Goal: Task Accomplishment & Management: Manage account settings

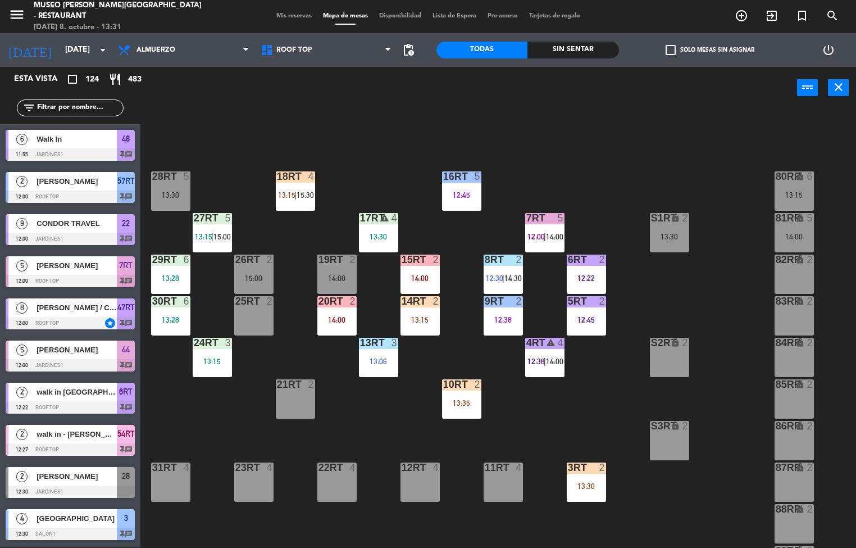
scroll to position [416, 0]
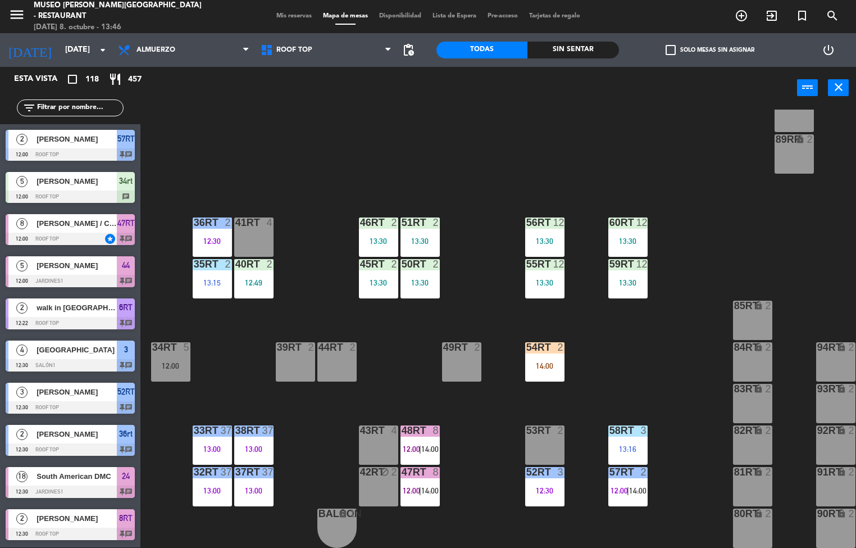
click at [248, 279] on div "12:49" at bounding box center [253, 283] width 39 height 8
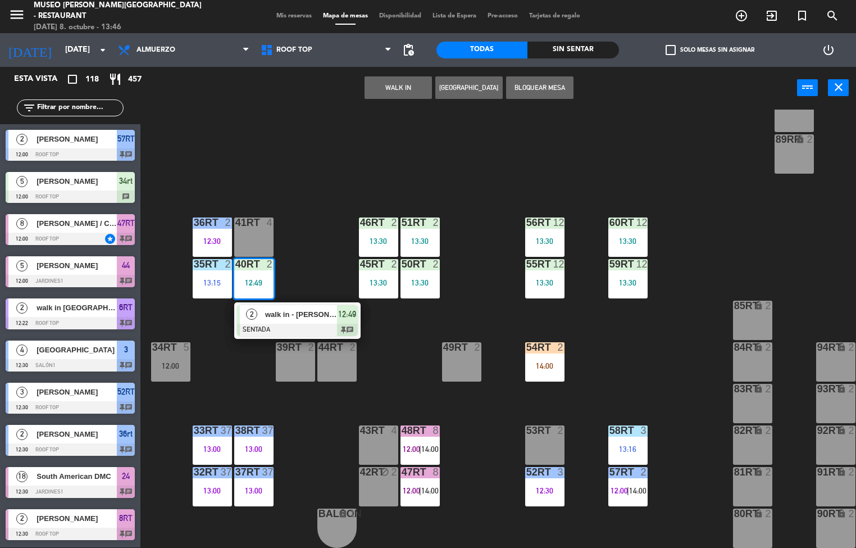
click at [300, 324] on div at bounding box center [297, 330] width 121 height 12
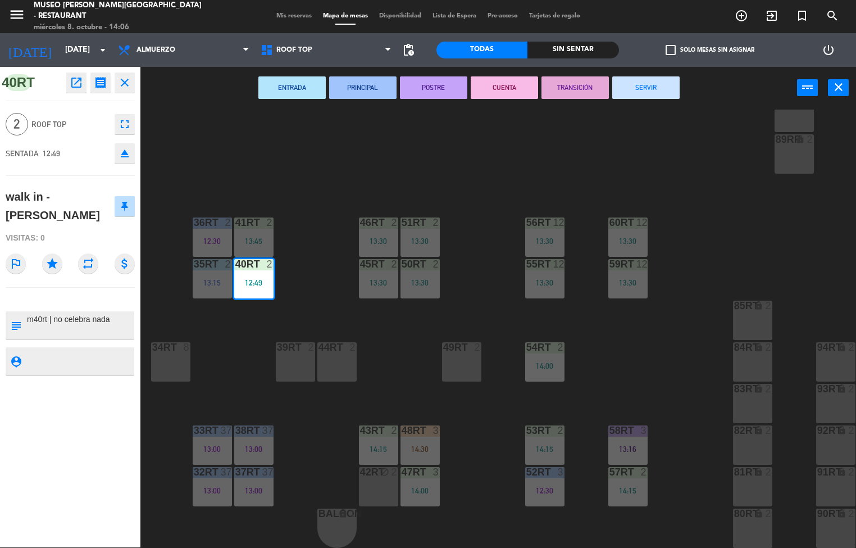
click at [389, 354] on div "18RT 4 13:15 | 15:30 16RT 5 12:45 28RT 2 80RR lock 2 27RT 5 13:15 | 15:00 7RT 5…" at bounding box center [502, 329] width 707 height 438
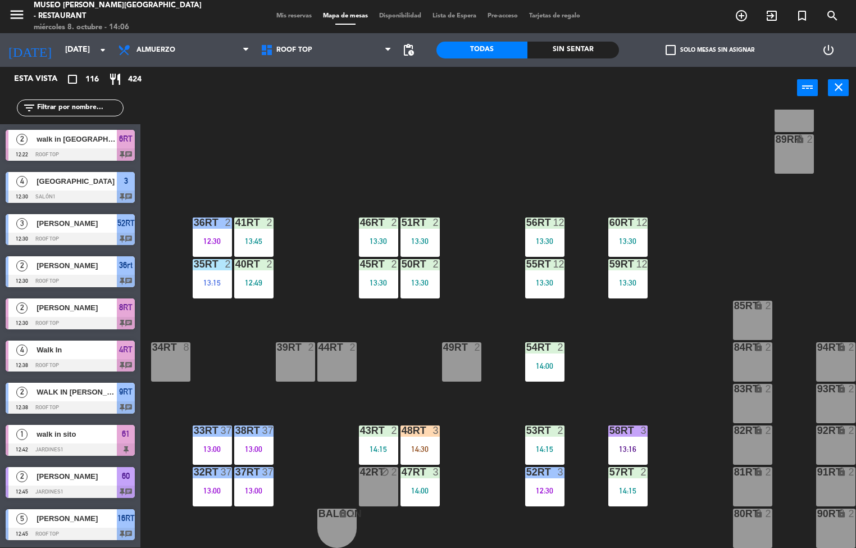
scroll to position [1, 0]
click at [251, 237] on div "13:45" at bounding box center [253, 241] width 39 height 8
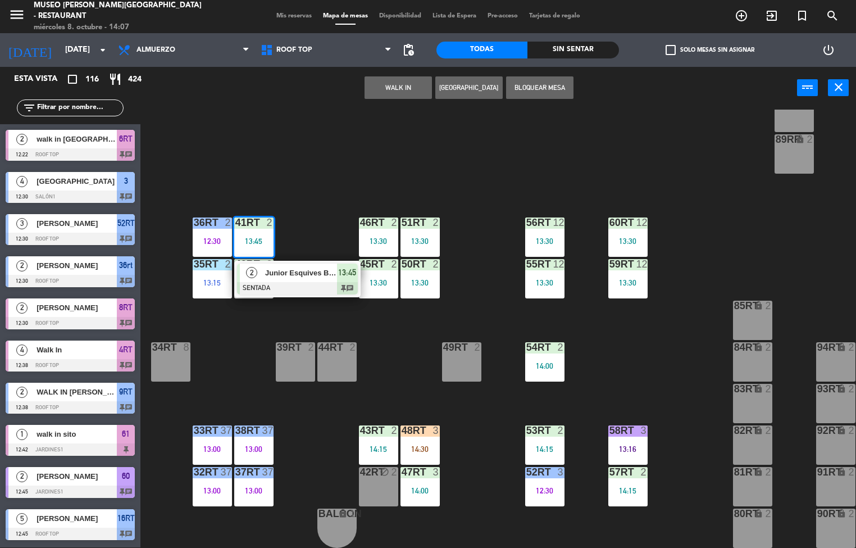
click at [319, 282] on div at bounding box center [297, 288] width 121 height 12
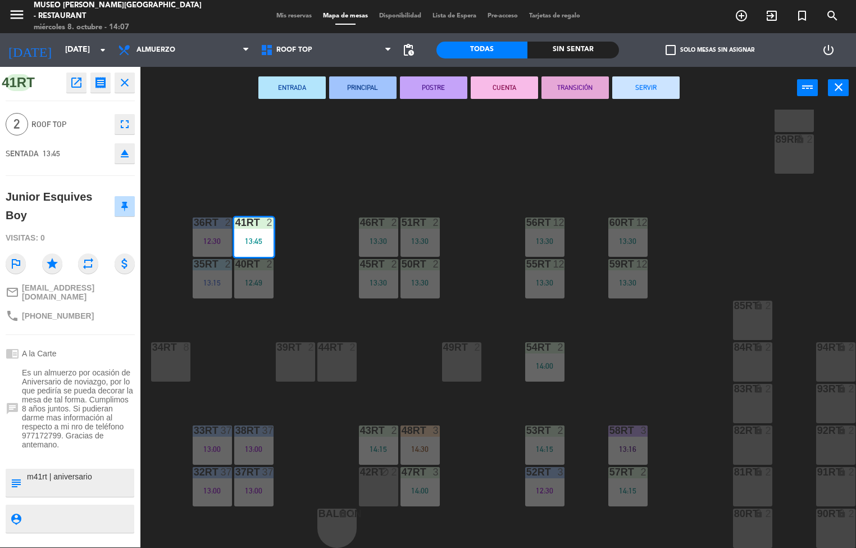
click at [778, 243] on div "18RT 4 13:15 | 15:30 16RT 5 12:45 28RT 2 80RR lock 2 27RT 5 13:15 | 15:00 7RT 5…" at bounding box center [502, 329] width 707 height 438
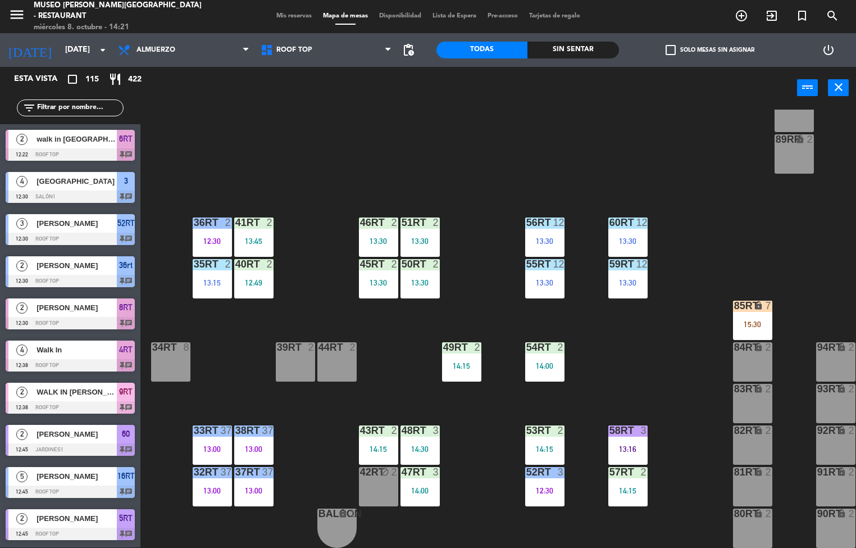
click at [543, 342] on div at bounding box center [544, 347] width 19 height 10
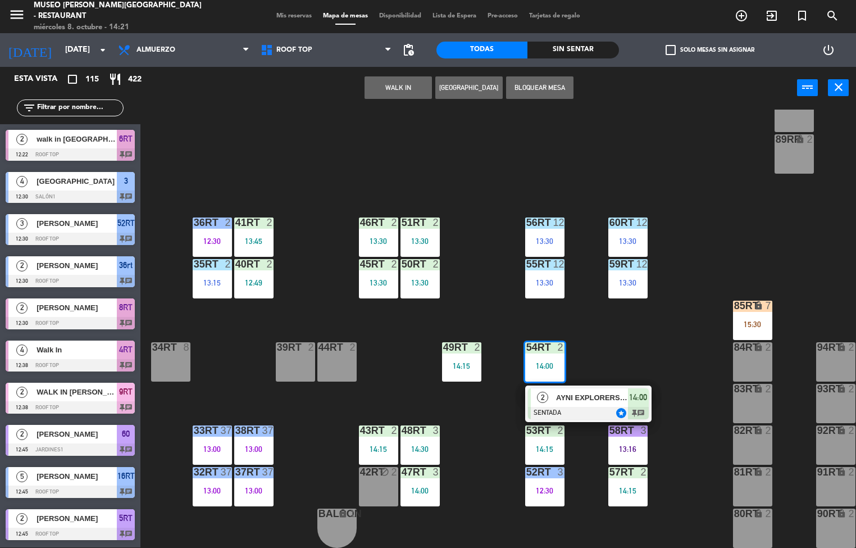
click at [610, 364] on div "18RT 4 13:15 | 15:30 16RT 5 12:45 28RT 2 80RR lock 2 14:00 27RT 5 13:15 | 15:00…" at bounding box center [502, 329] width 707 height 438
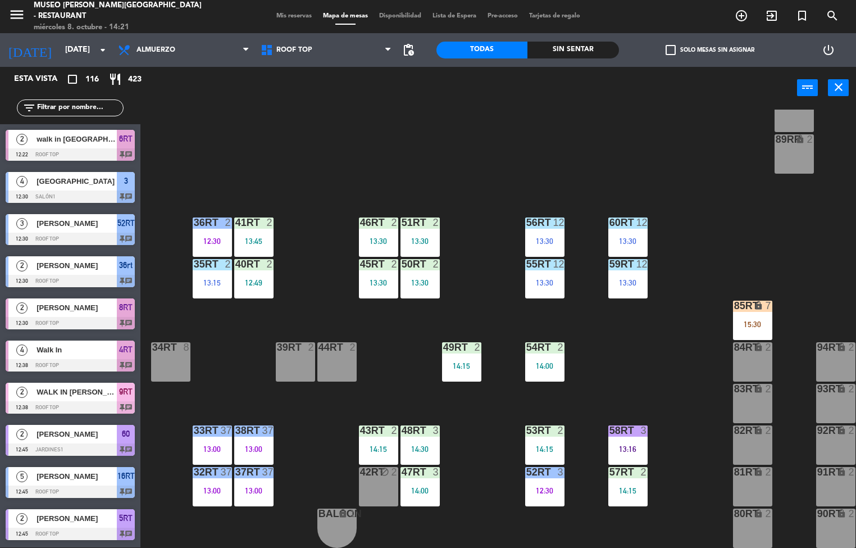
click at [369, 278] on div "13:30" at bounding box center [378, 282] width 39 height 8
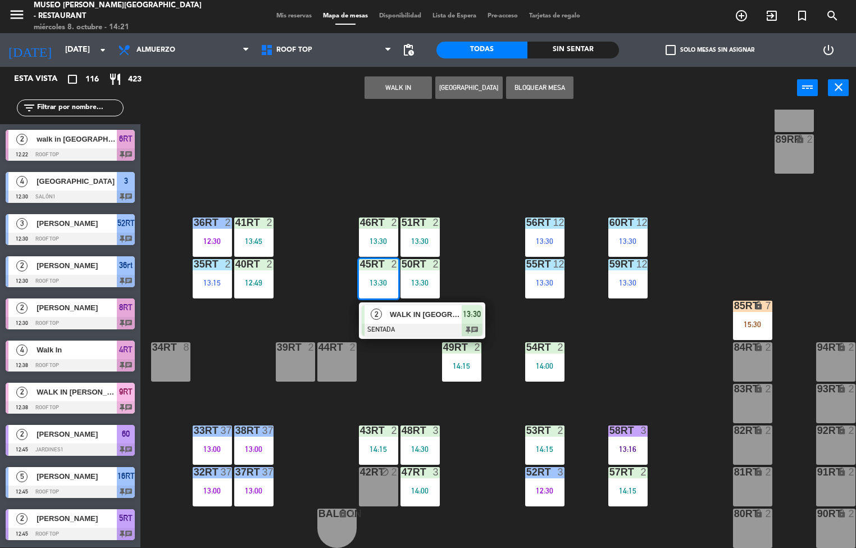
click at [430, 316] on div "WALK IN [GEOGRAPHIC_DATA]" at bounding box center [425, 314] width 73 height 19
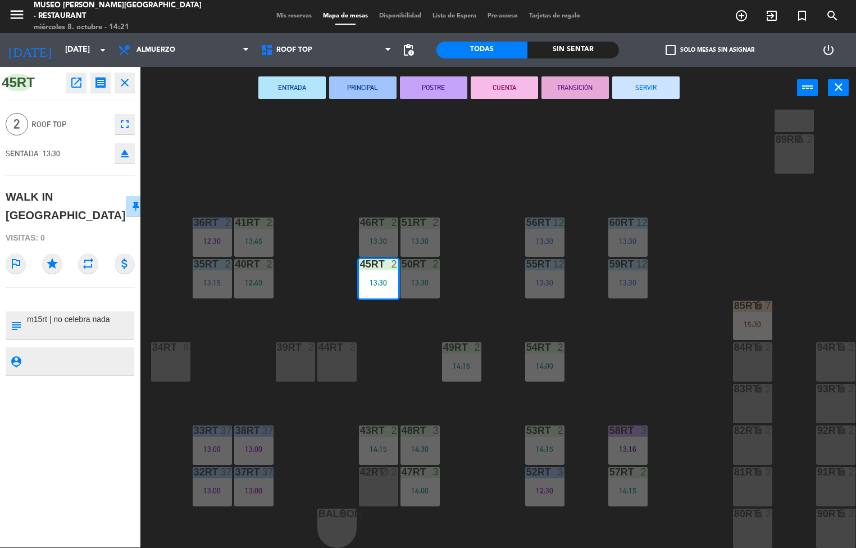
click at [103, 313] on textarea at bounding box center [79, 325] width 107 height 24
click at [366, 86] on button "PRINCIPAL" at bounding box center [362, 87] width 67 height 22
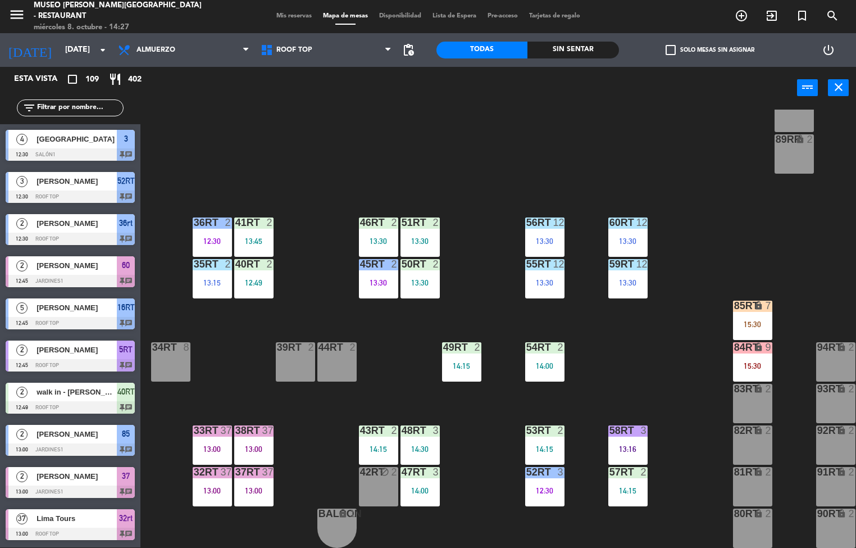
click at [416, 237] on div "13:30" at bounding box center [419, 241] width 39 height 8
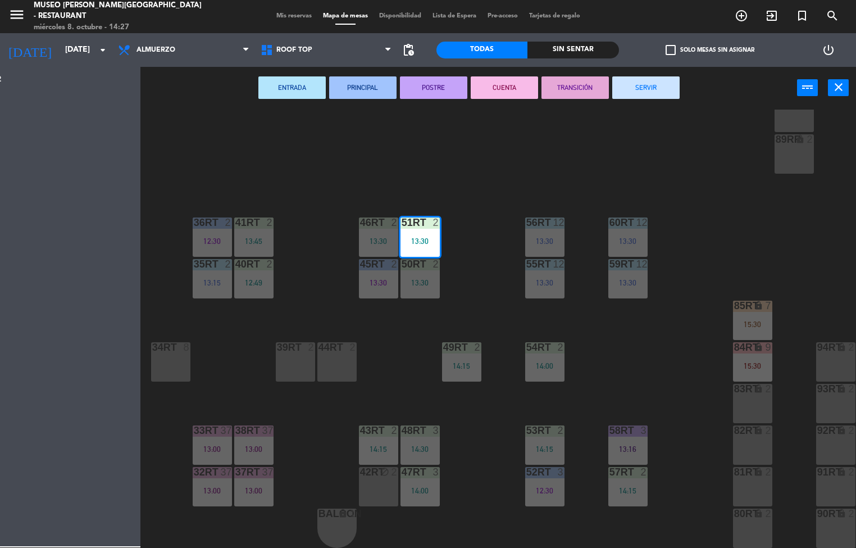
click at [371, 90] on button "PRINCIPAL" at bounding box center [362, 87] width 67 height 22
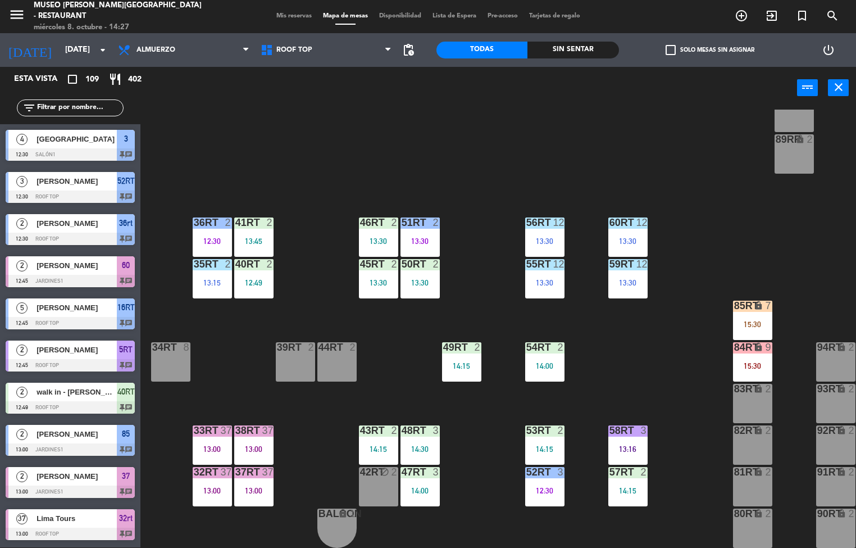
click at [418, 279] on div "13:30" at bounding box center [419, 283] width 39 height 8
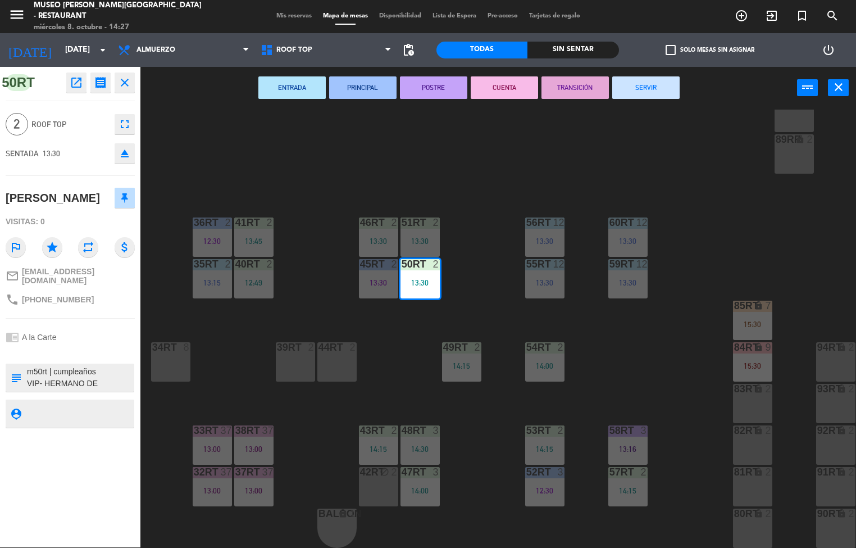
click at [374, 88] on button "PRINCIPAL" at bounding box center [362, 87] width 67 height 22
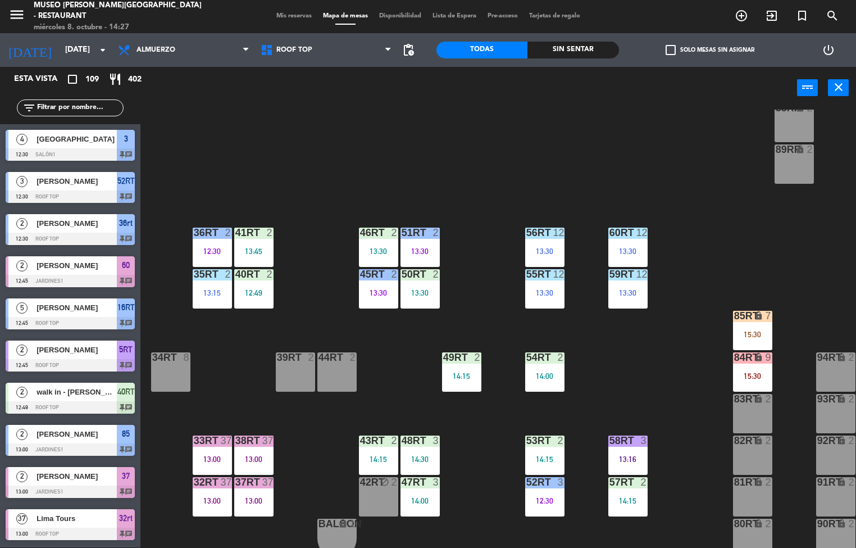
scroll to position [398, 0]
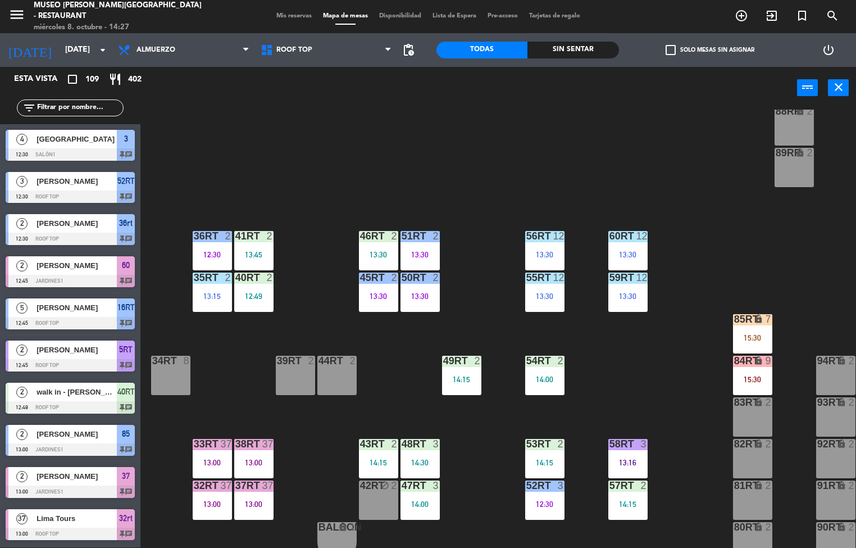
click at [206, 234] on div at bounding box center [212, 236] width 19 height 10
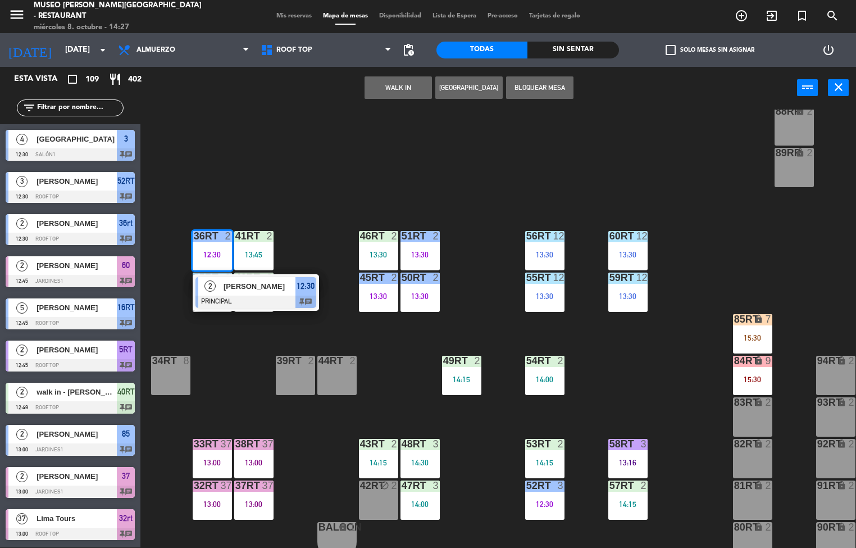
click at [247, 293] on div "[PERSON_NAME]" at bounding box center [258, 286] width 73 height 19
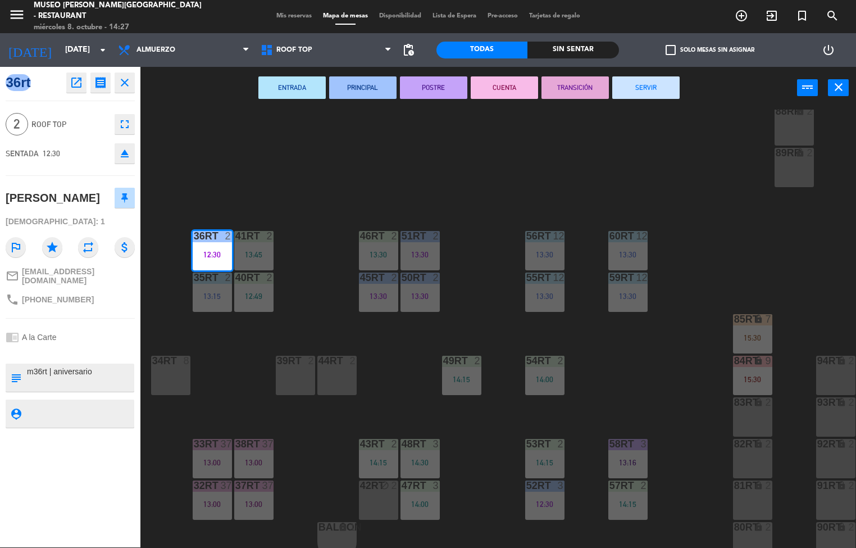
click at [437, 86] on button "POSTRE" at bounding box center [433, 87] width 67 height 22
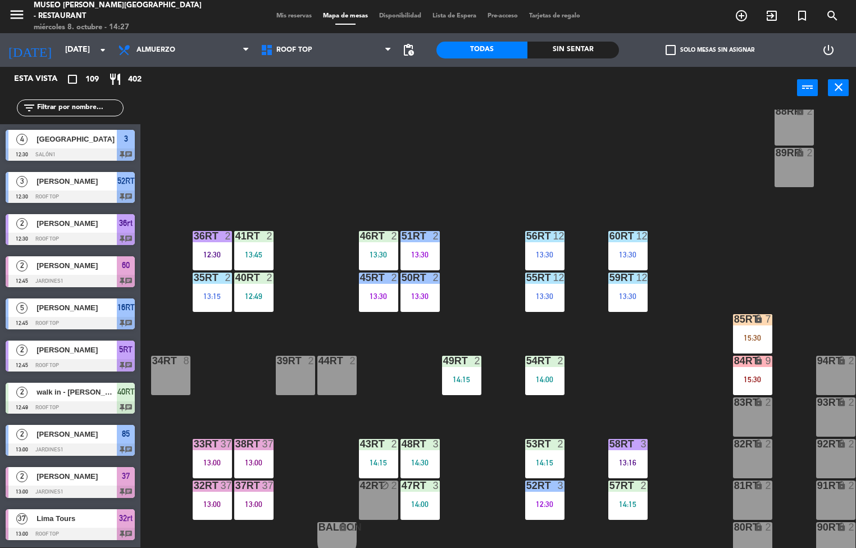
click at [207, 292] on div "13:15" at bounding box center [212, 296] width 39 height 8
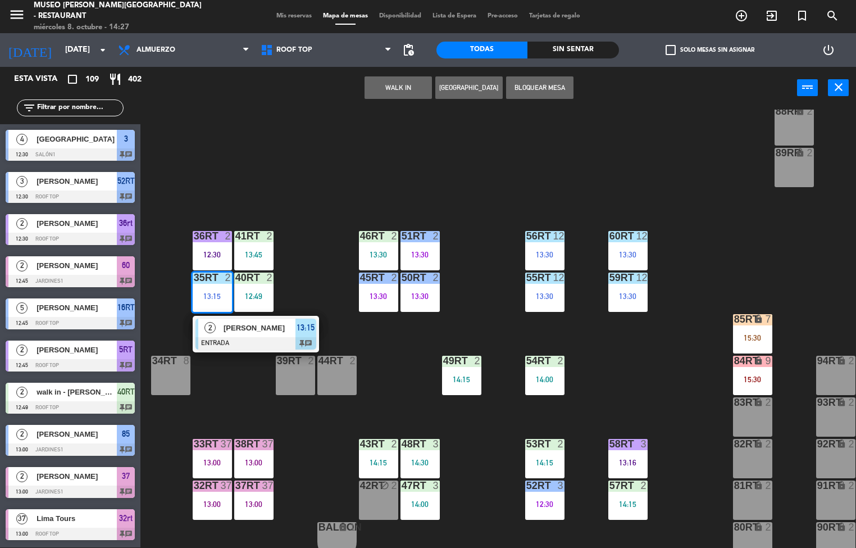
click at [249, 326] on span "[PERSON_NAME]" at bounding box center [260, 328] width 72 height 12
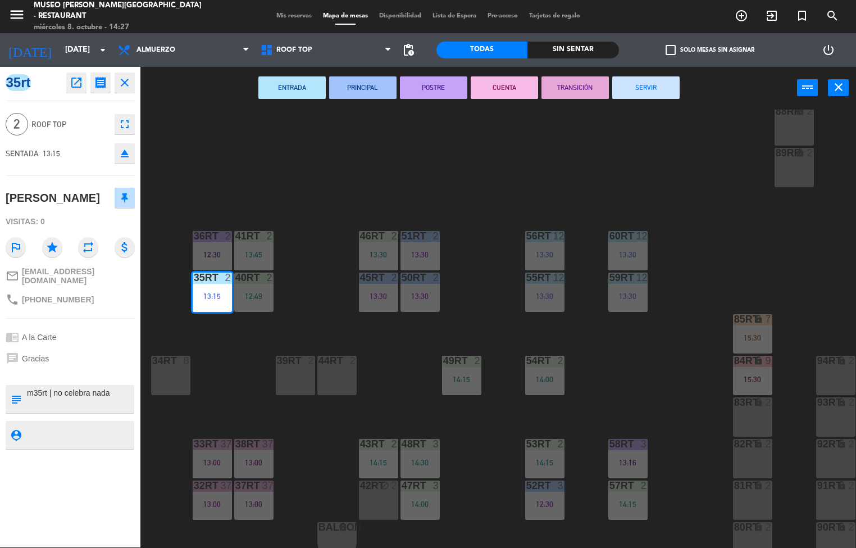
click at [643, 88] on button "SERVIR" at bounding box center [645, 87] width 67 height 22
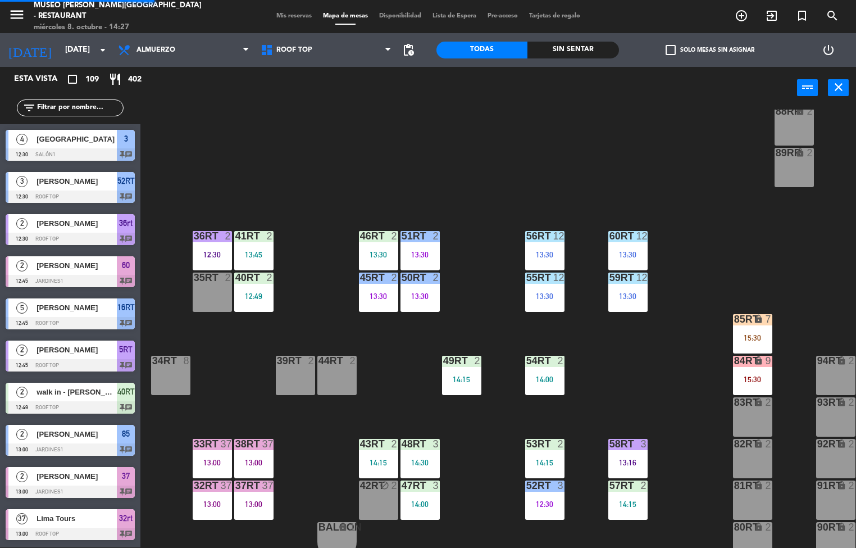
scroll to position [1, 0]
click at [252, 289] on div "40RT 2 12:49" at bounding box center [253, 291] width 39 height 39
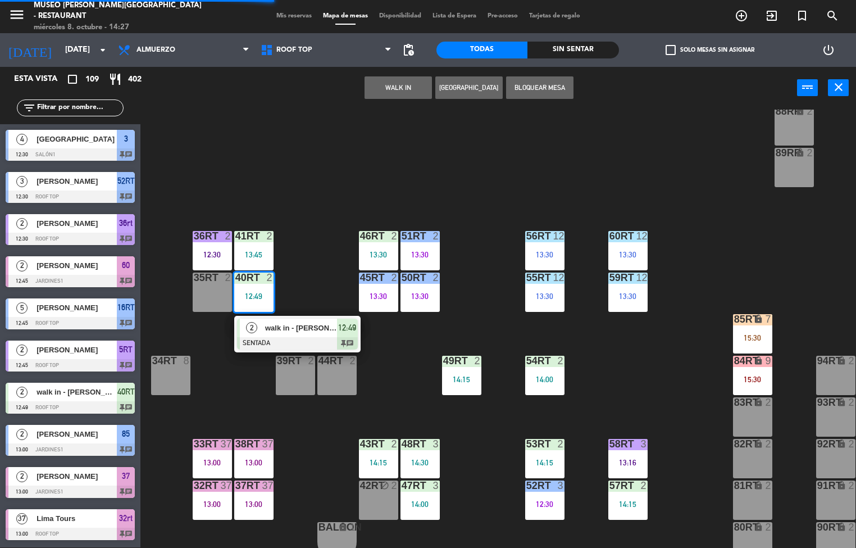
click at [280, 329] on span "walk in - [PERSON_NAME]" at bounding box center [301, 328] width 72 height 12
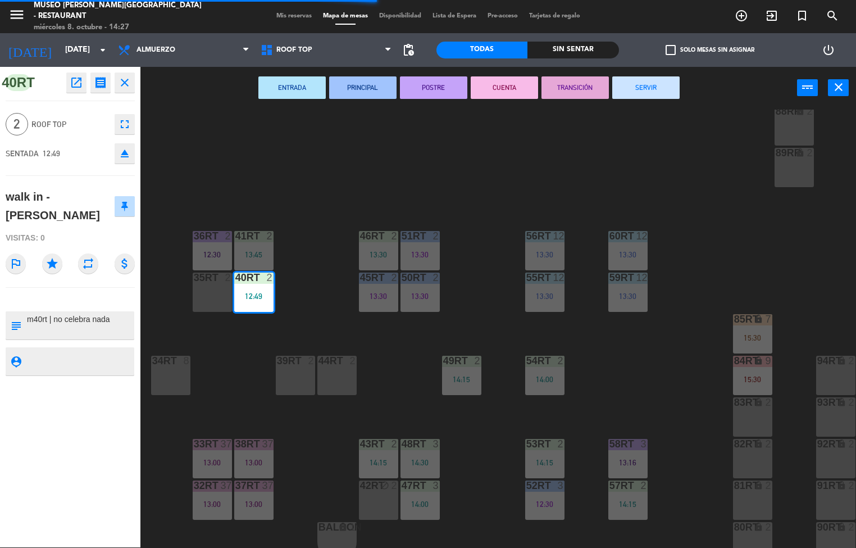
click at [634, 86] on button "SERVIR" at bounding box center [645, 87] width 67 height 22
click at [250, 234] on div at bounding box center [253, 236] width 19 height 10
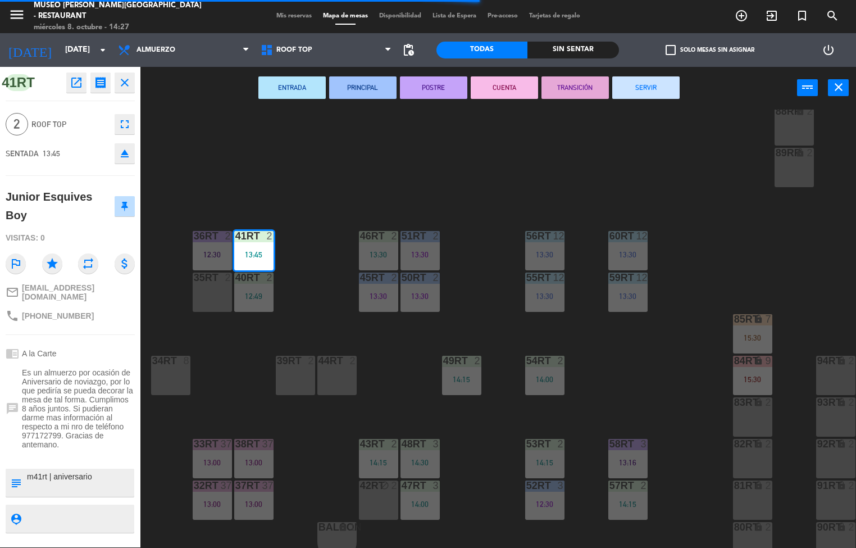
click at [364, 89] on button "PRINCIPAL" at bounding box center [362, 87] width 67 height 22
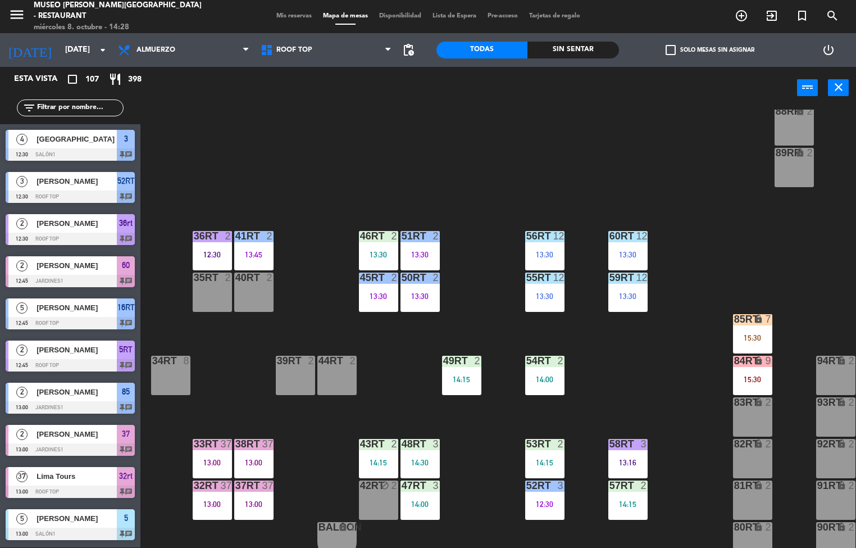
click at [207, 248] on div "36rt 2 12:30" at bounding box center [212, 250] width 39 height 39
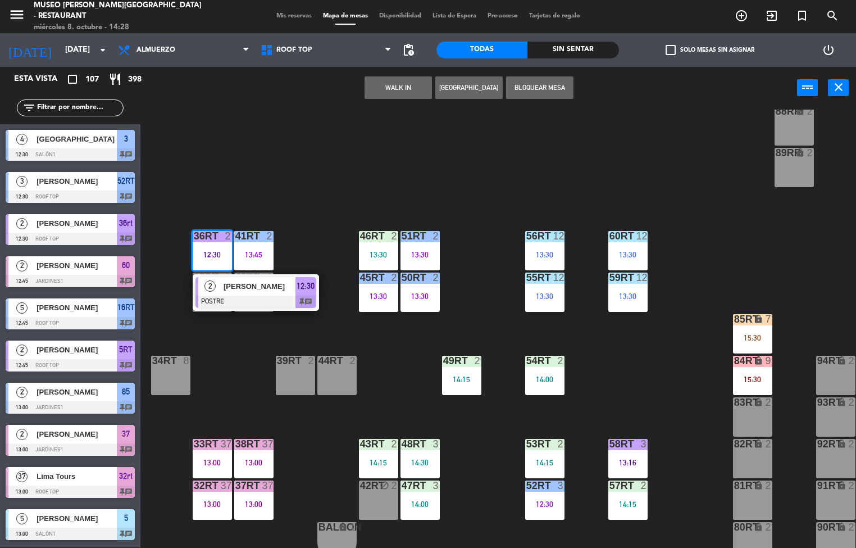
click at [253, 295] on div at bounding box center [255, 301] width 121 height 12
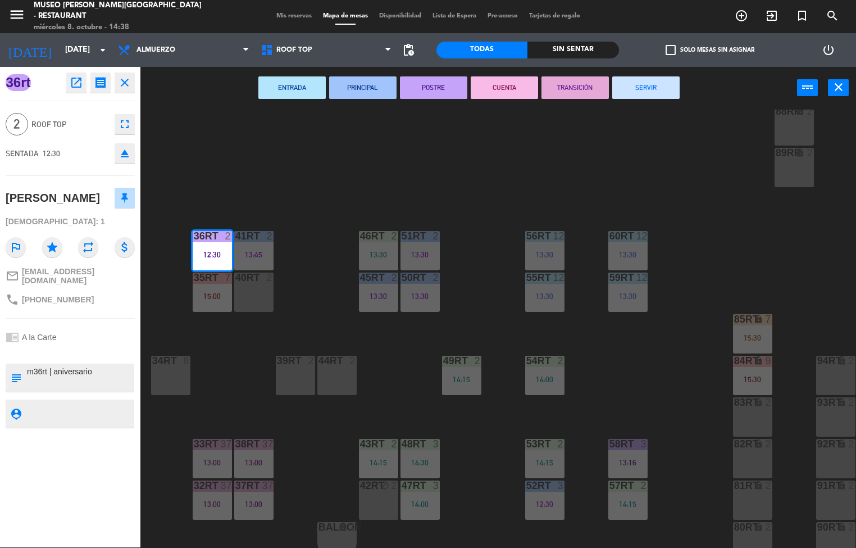
click at [512, 91] on button "CUENTA" at bounding box center [504, 87] width 67 height 22
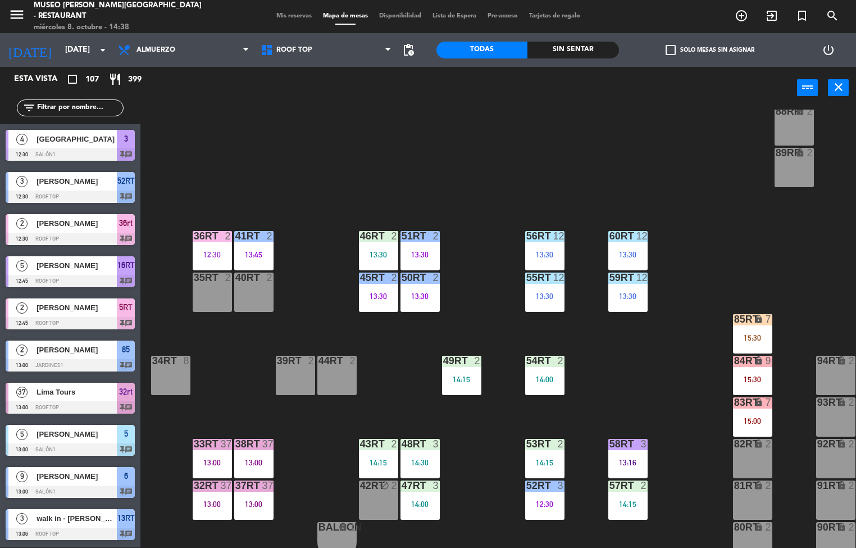
click at [371, 250] on div "13:30" at bounding box center [378, 254] width 39 height 8
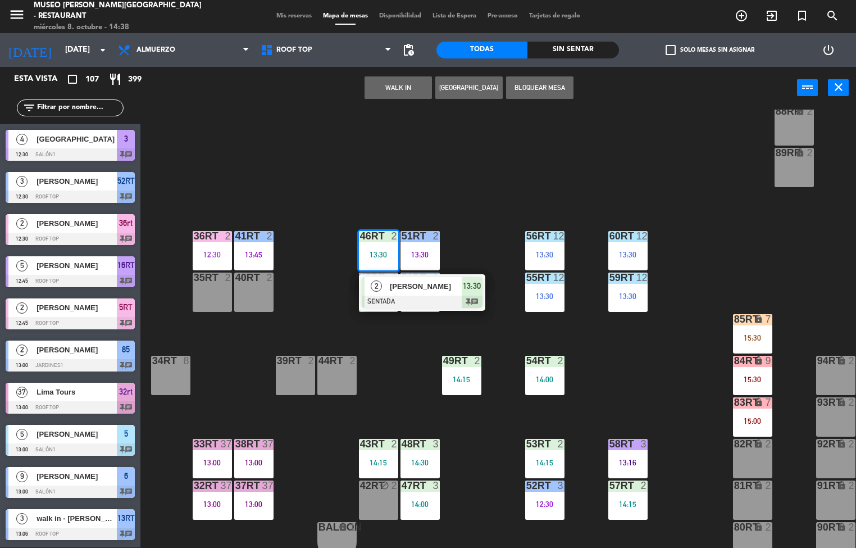
click at [380, 286] on span "2" at bounding box center [376, 285] width 11 height 11
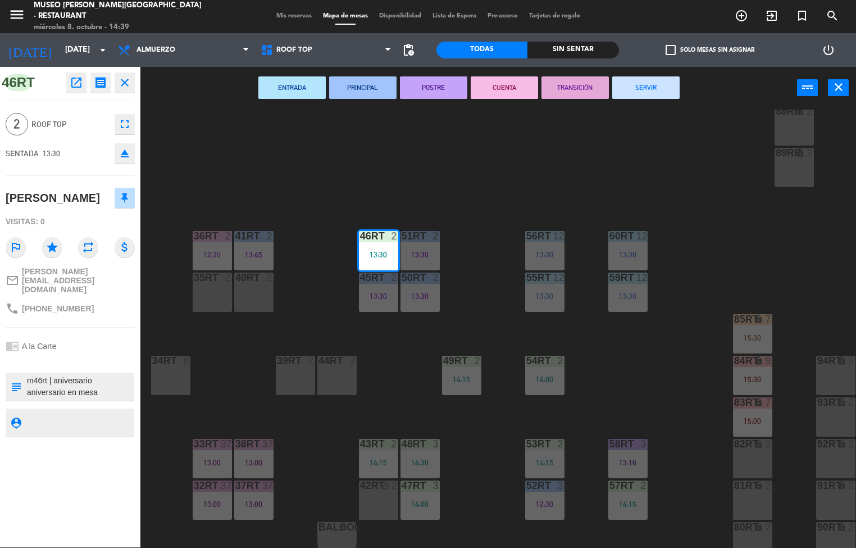
click at [358, 88] on button "PRINCIPAL" at bounding box center [362, 87] width 67 height 22
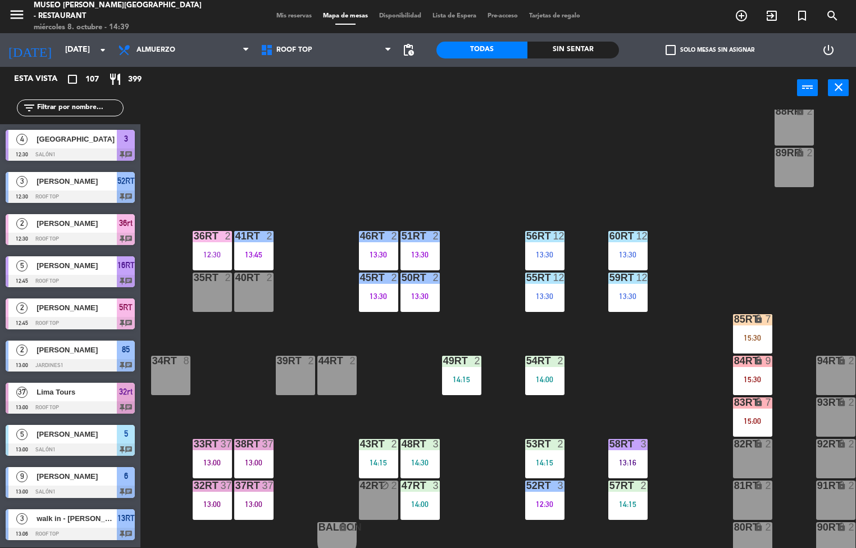
click at [376, 458] on div "14:15" at bounding box center [378, 462] width 39 height 8
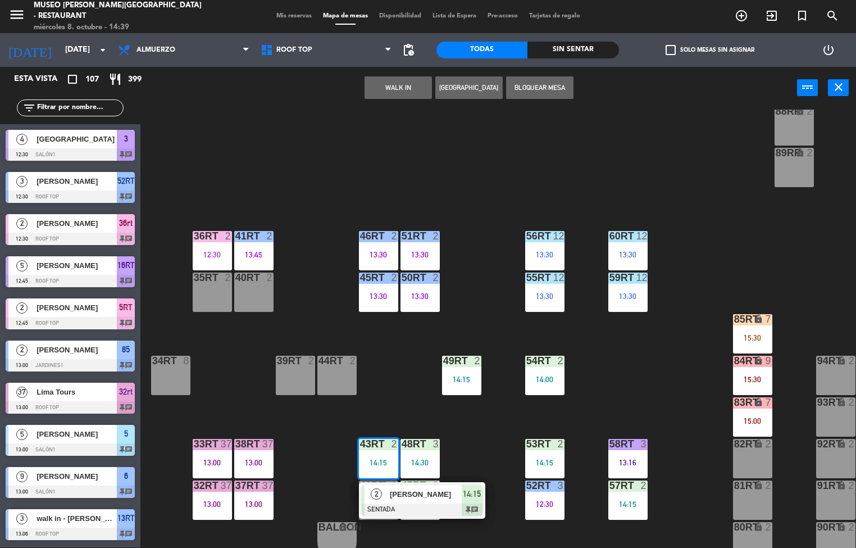
click at [412, 485] on div "[PERSON_NAME]" at bounding box center [425, 494] width 73 height 19
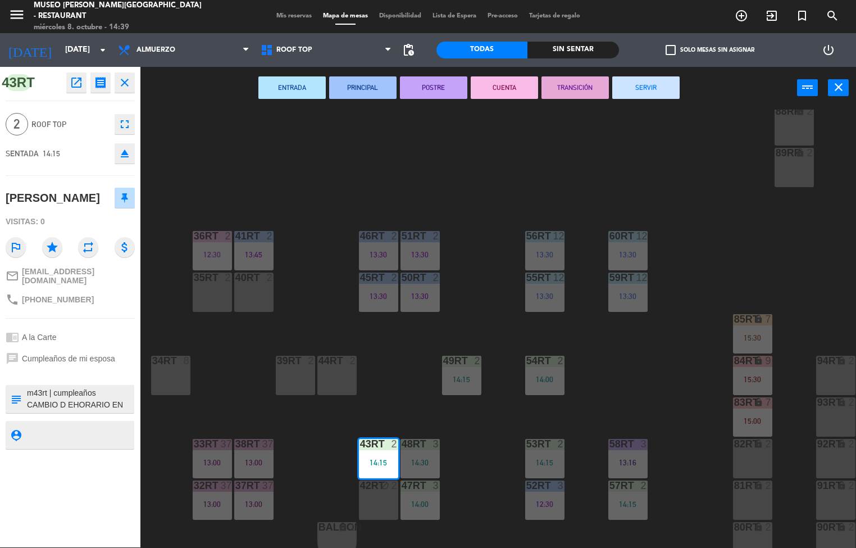
click at [364, 89] on button "PRINCIPAL" at bounding box center [362, 87] width 67 height 22
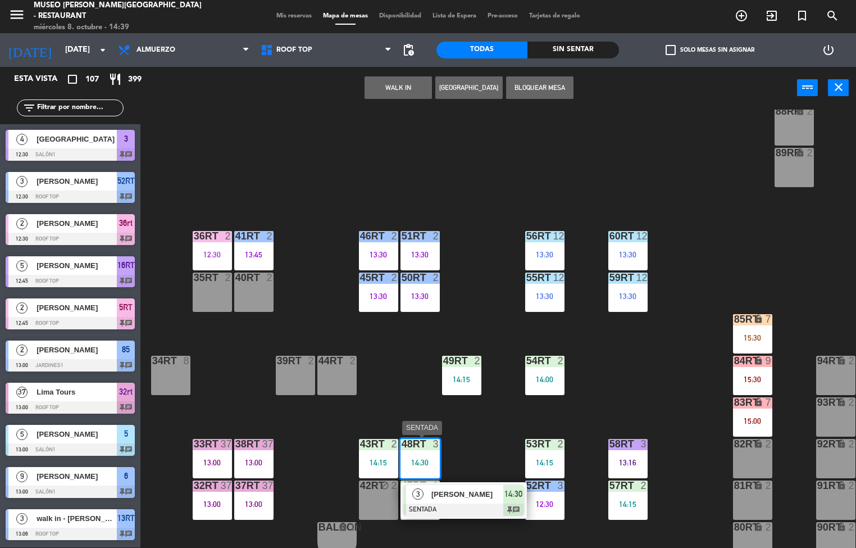
click at [422, 494] on span "3" at bounding box center [417, 493] width 11 height 11
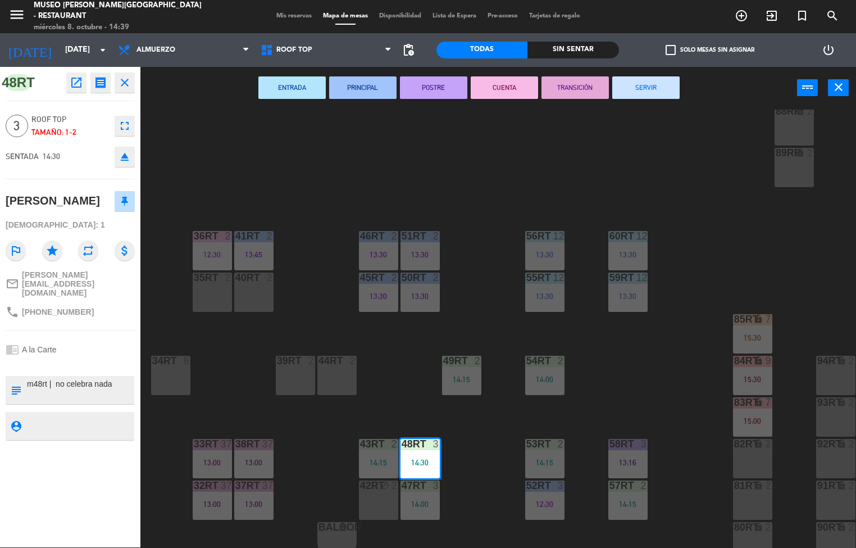
click at [367, 88] on button "PRINCIPAL" at bounding box center [362, 87] width 67 height 22
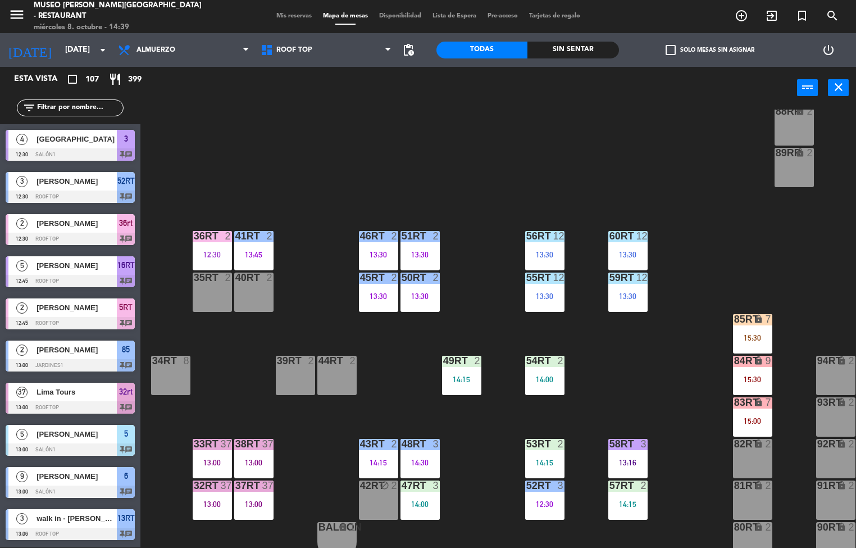
click at [414, 498] on div "47RT 3 14:00" at bounding box center [419, 499] width 39 height 39
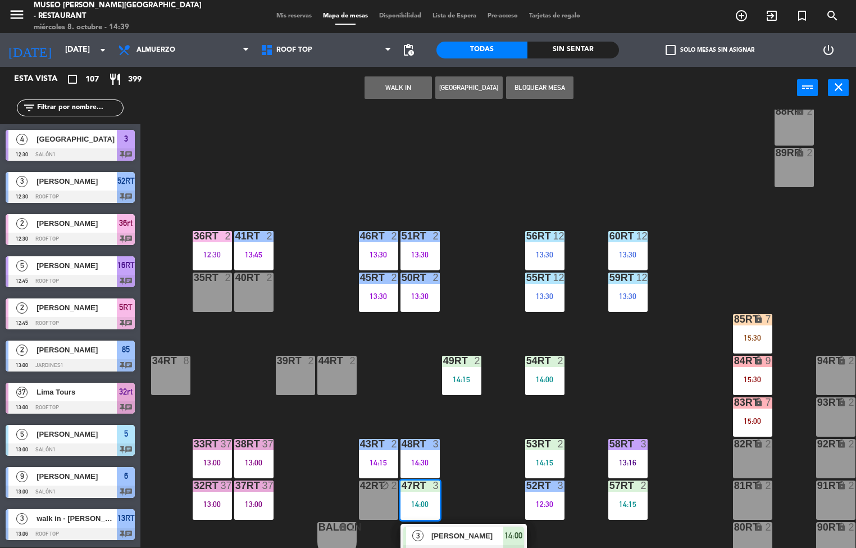
click at [449, 539] on span "[PERSON_NAME]" at bounding box center [467, 536] width 72 height 12
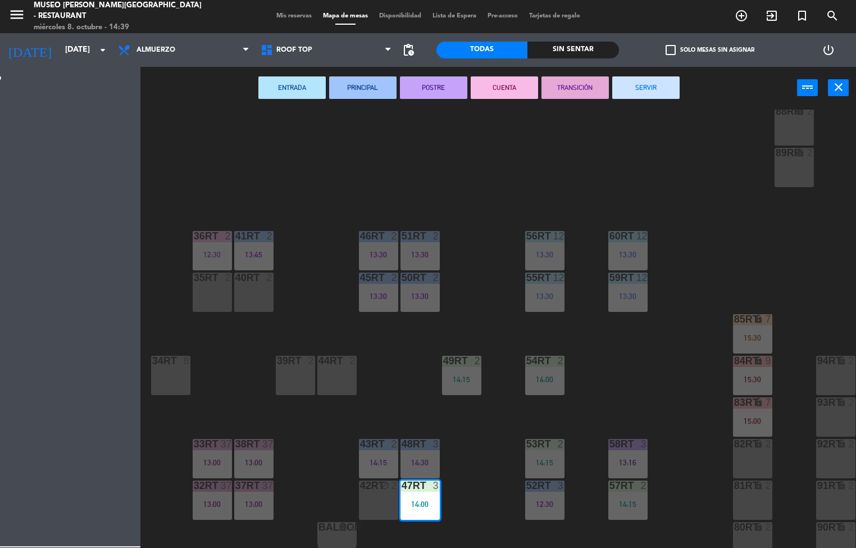
click at [297, 92] on button "ENTRADA" at bounding box center [291, 87] width 67 height 22
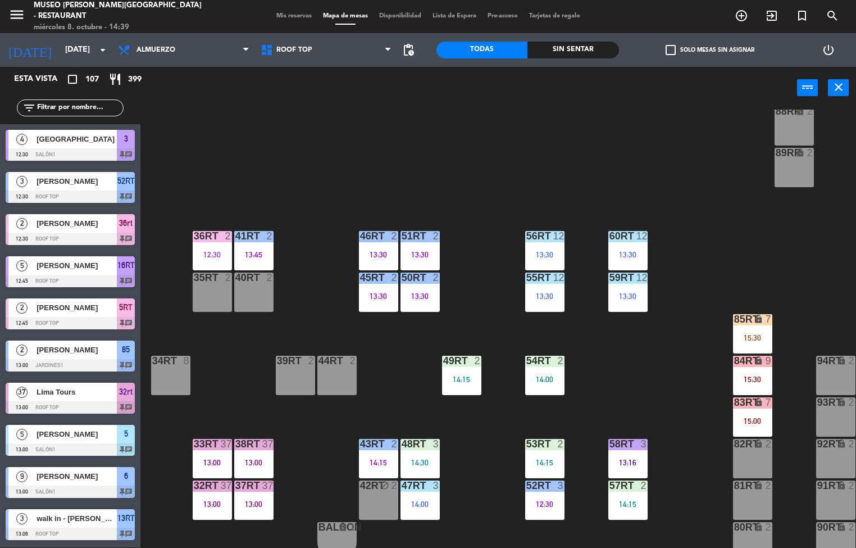
click at [432, 500] on div "14:00" at bounding box center [419, 504] width 39 height 8
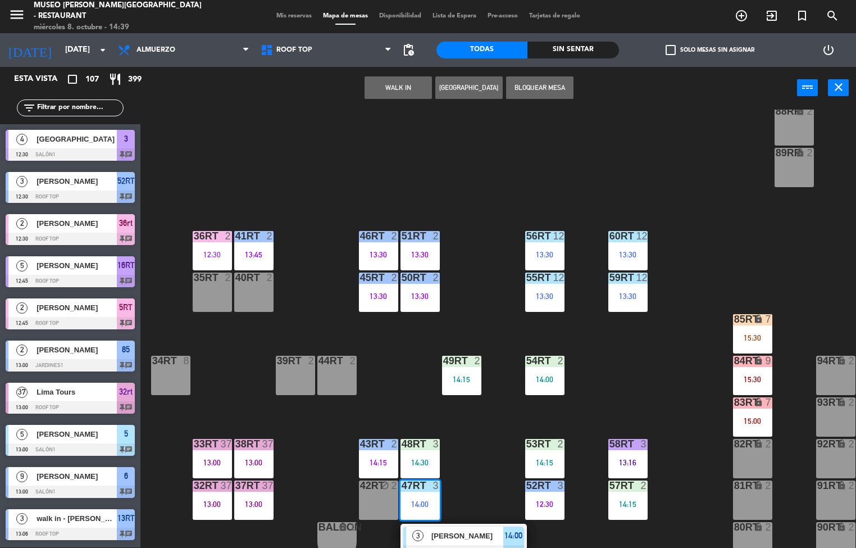
scroll to position [1430, 0]
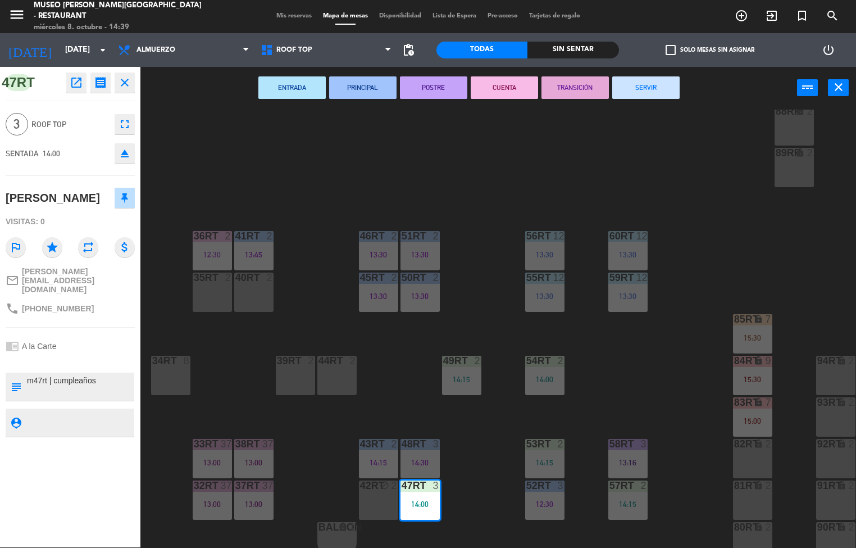
click at [371, 92] on button "PRINCIPAL" at bounding box center [362, 87] width 67 height 22
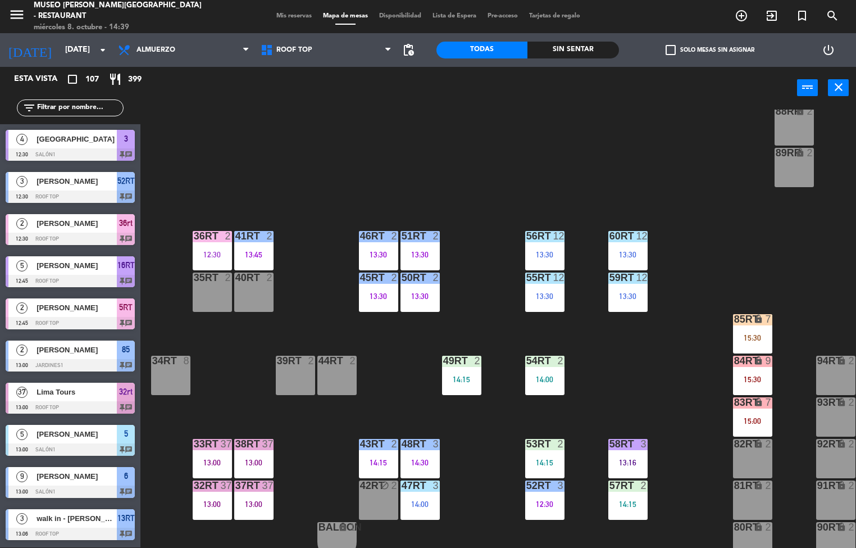
scroll to position [1, 0]
click at [546, 383] on div "14:00" at bounding box center [544, 379] width 39 height 8
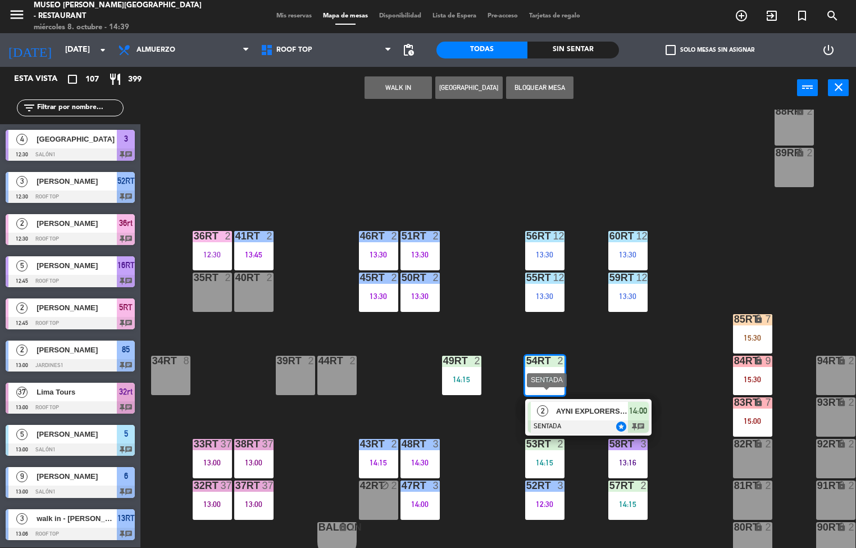
scroll to position [362, 0]
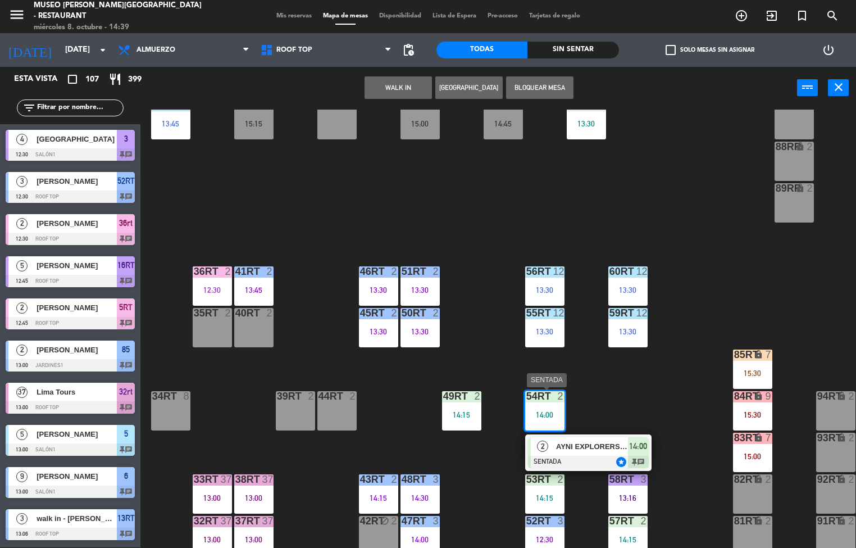
click at [556, 452] on span "AYNI EXPLORERS -VIAJE DE PRENSA" at bounding box center [592, 446] width 72 height 12
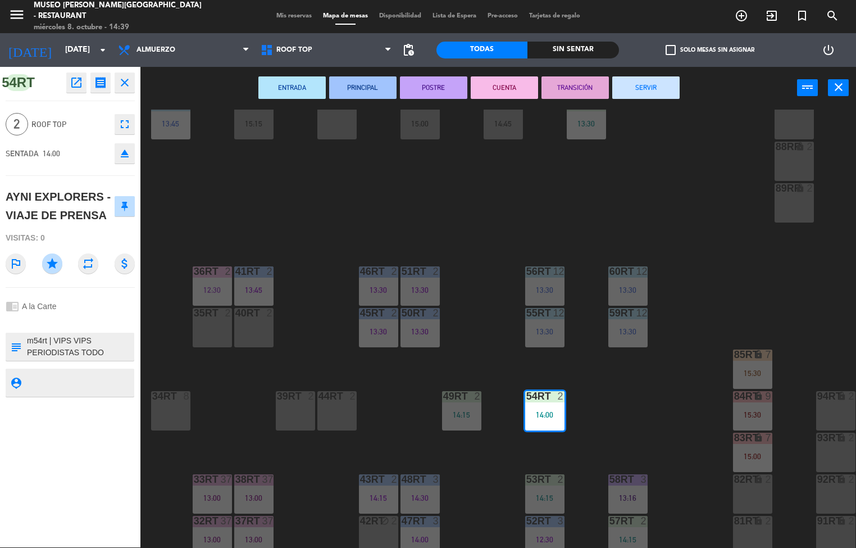
click at [351, 100] on div "ENTRADA PRINCIPAL POSTRE CUENTA TRANSICIÓN SERVIR power_input close" at bounding box center [468, 88] width 657 height 43
click at [463, 414] on div "14:15" at bounding box center [461, 415] width 39 height 8
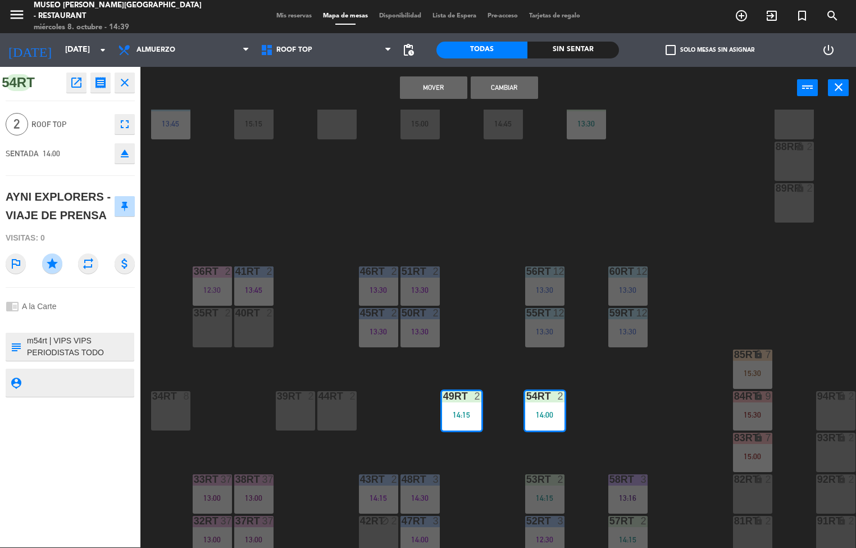
click at [395, 409] on div "18RT 4 13:15 | 16:15 16RT 5 12:45 | 15:30 28RT 2 14:45 80RR lock 2 27RT 5 13:15…" at bounding box center [502, 329] width 707 height 438
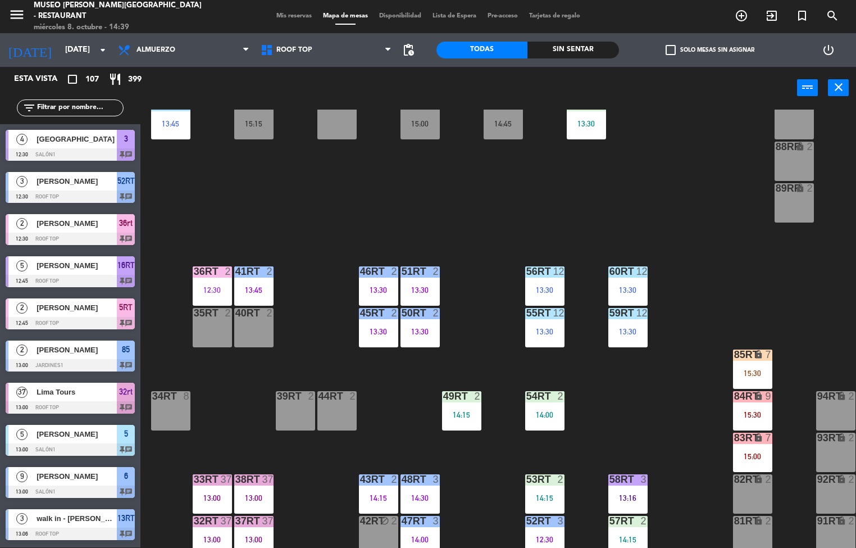
scroll to position [1, 0]
click at [466, 412] on div "14:15" at bounding box center [461, 415] width 39 height 8
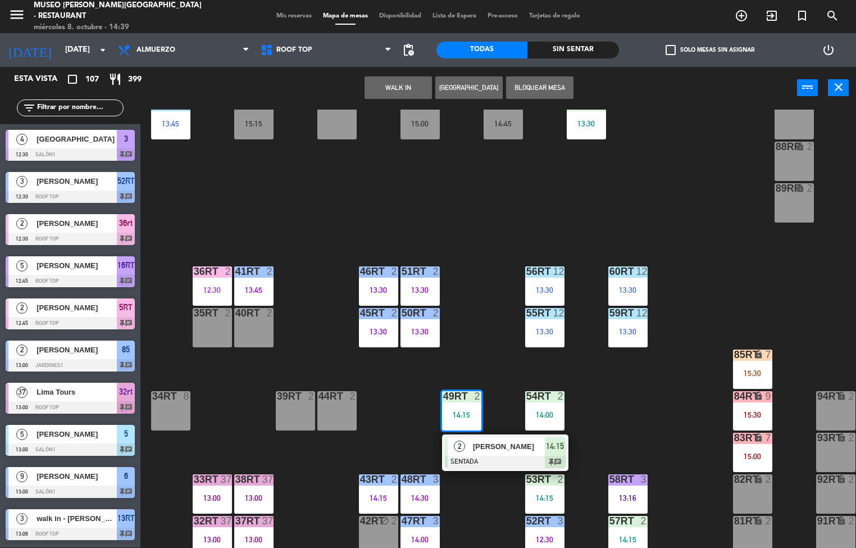
click at [469, 445] on div "2" at bounding box center [460, 446] width 24 height 19
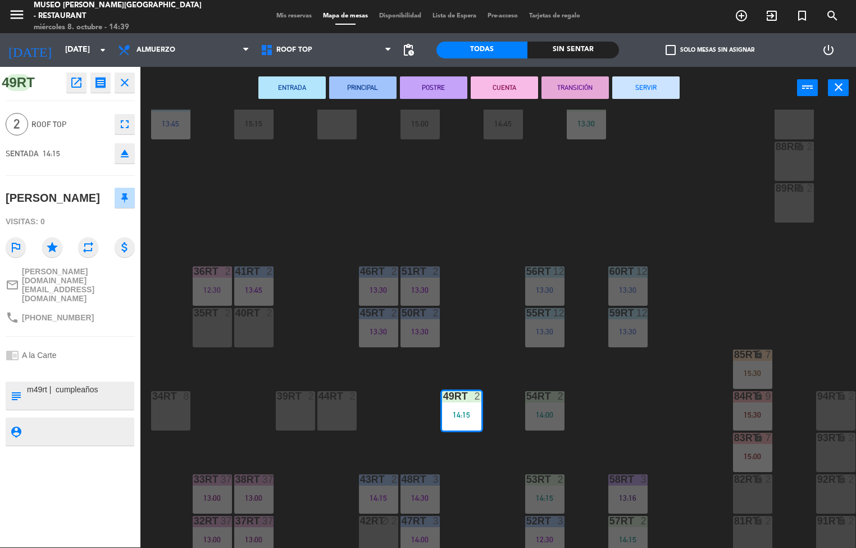
click at [361, 86] on button "PRINCIPAL" at bounding box center [362, 87] width 67 height 22
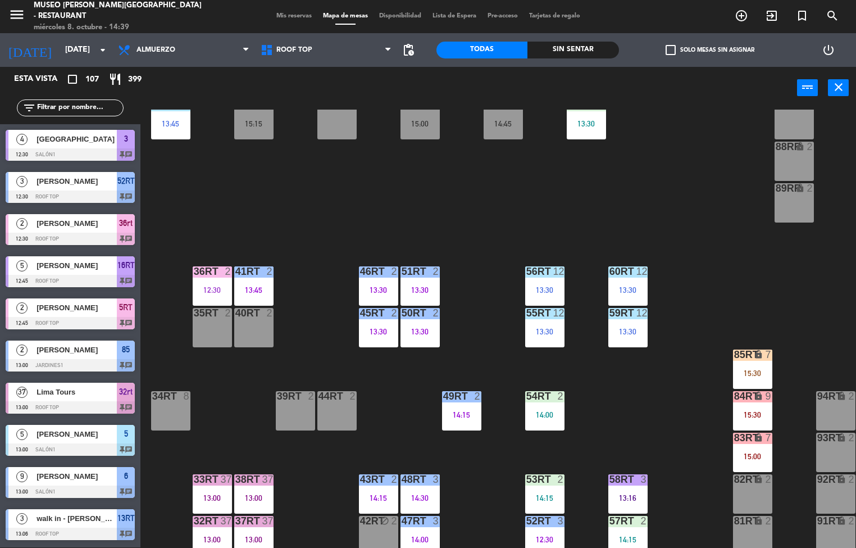
click at [535, 413] on div "14:00" at bounding box center [544, 415] width 39 height 8
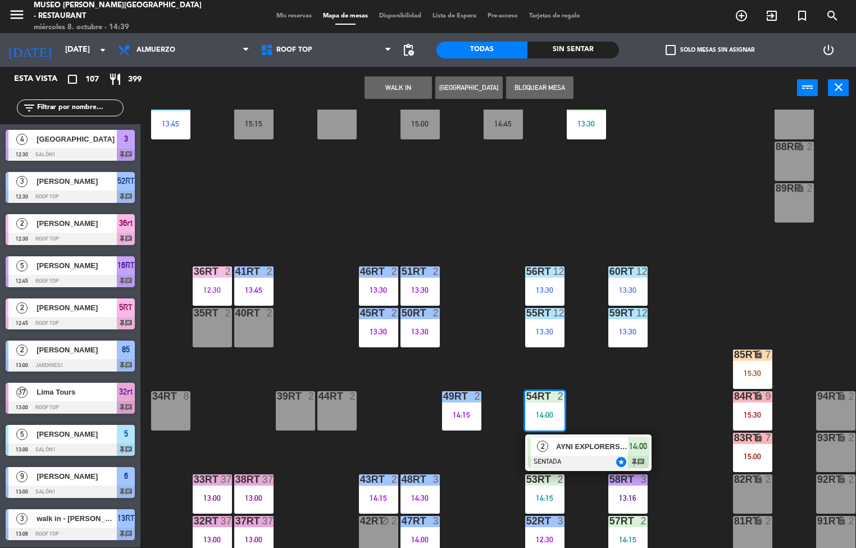
click at [553, 440] on div "2" at bounding box center [543, 446] width 24 height 19
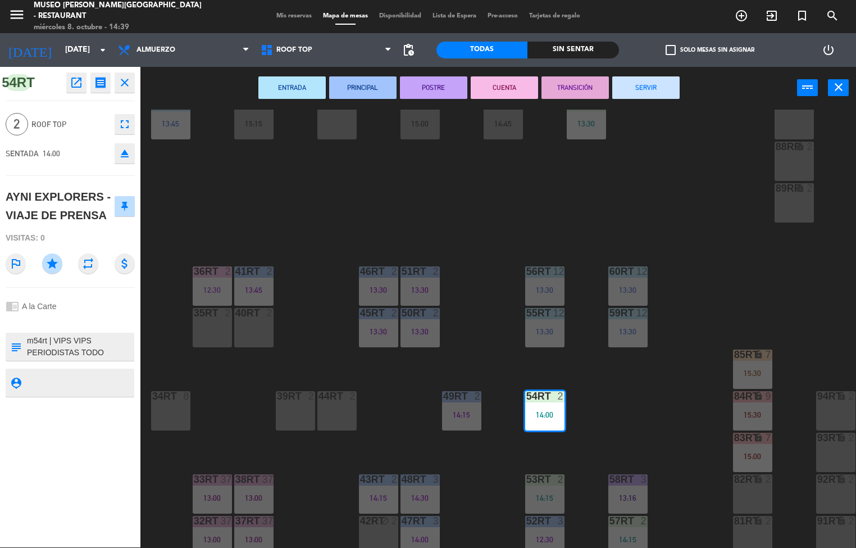
click at [357, 83] on button "PRINCIPAL" at bounding box center [362, 87] width 67 height 22
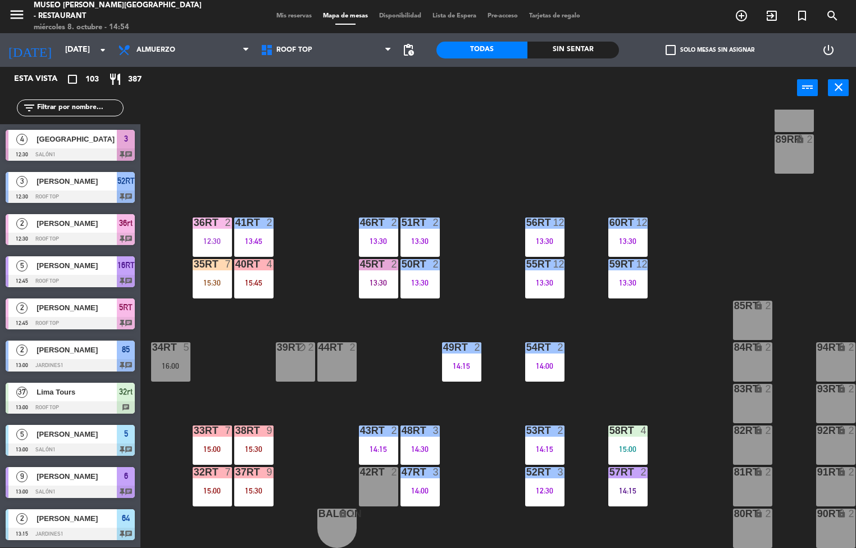
scroll to position [415, 0]
click at [371, 445] on div "14:15" at bounding box center [378, 449] width 39 height 8
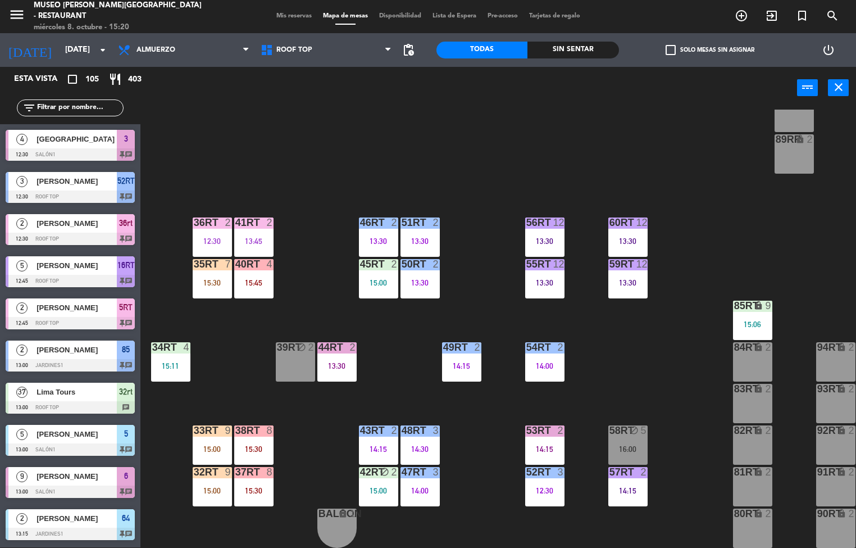
scroll to position [416, 0]
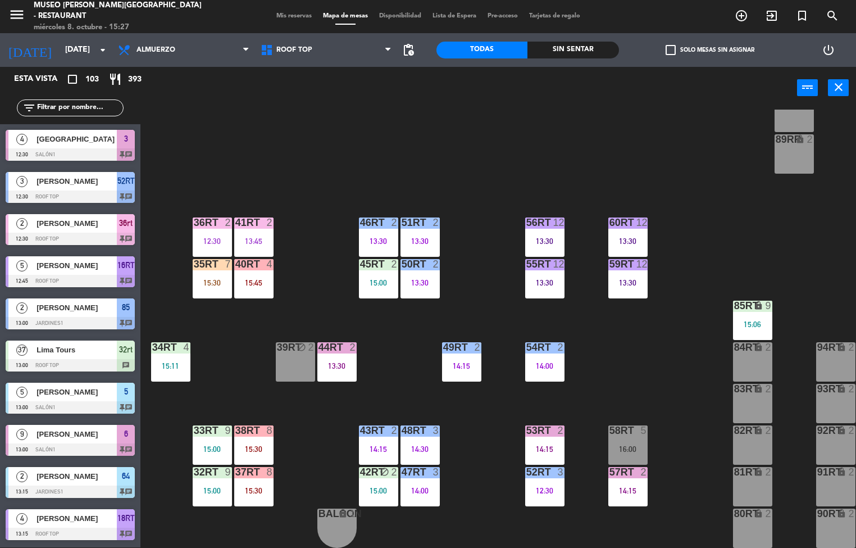
click at [654, 365] on div "18RT 4 13:15 | 16:15 16RT 5 12:45 | 15:30 28RT 2 14:45 80RR lock 2 27RT 5 13:15…" at bounding box center [502, 329] width 707 height 438
click at [195, 438] on div "33rt 9 15:00" at bounding box center [212, 444] width 39 height 39
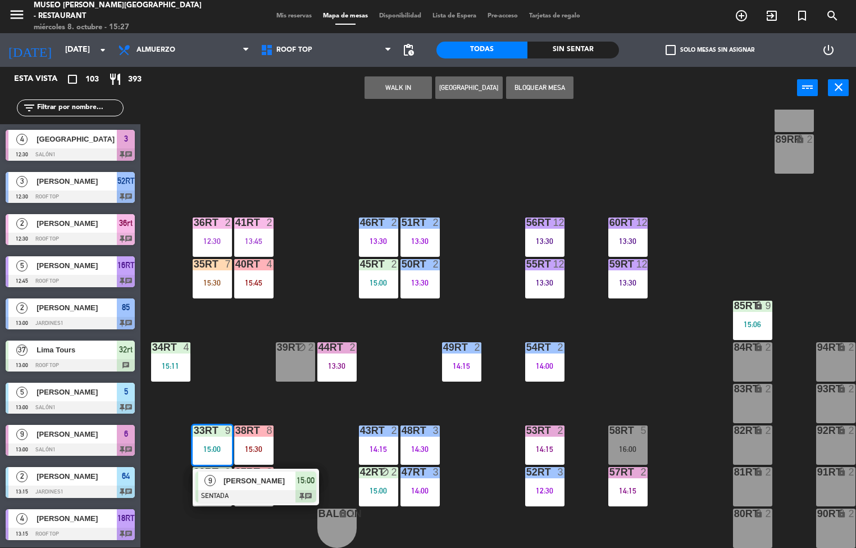
click at [248, 475] on span "[PERSON_NAME]" at bounding box center [260, 481] width 72 height 12
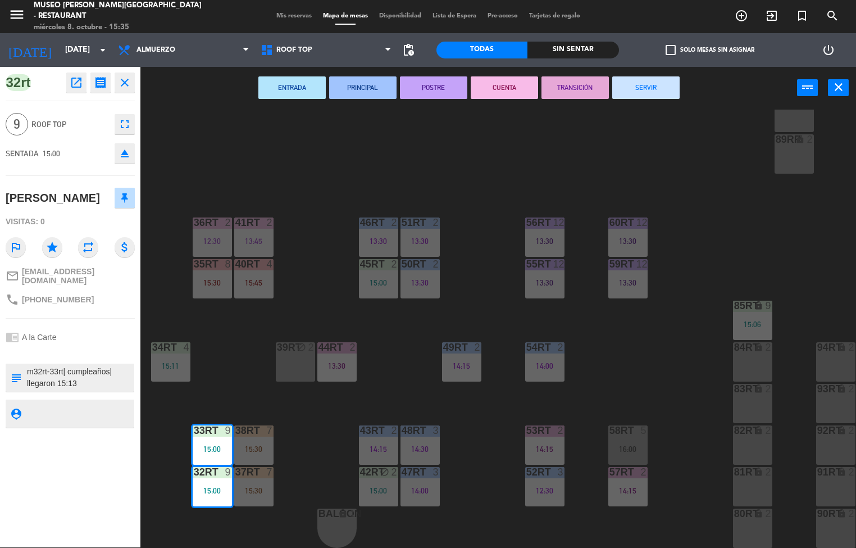
click at [307, 300] on div "18RT 4 13:15 | 16:15 16RT 5 12:45 | 15:30 28RT 2 14:45 80RR lock 2 27RT 5 13:15…" at bounding box center [502, 329] width 707 height 438
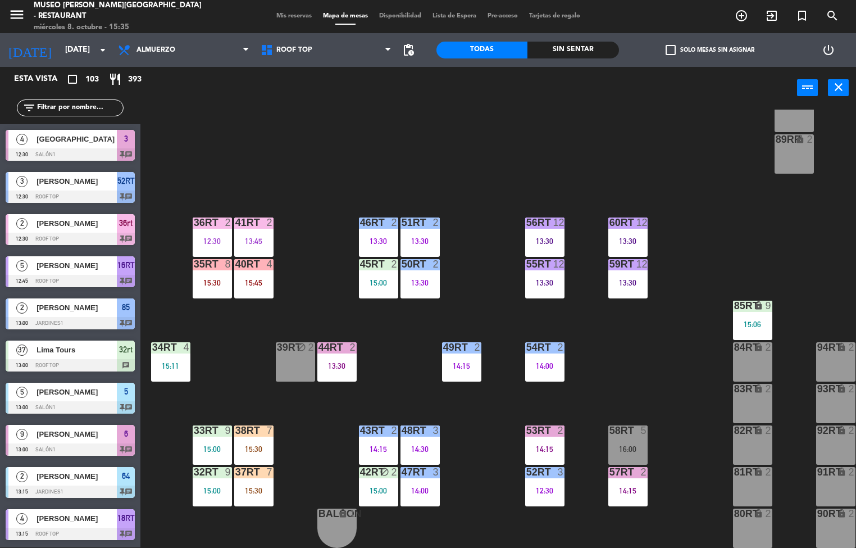
click at [415, 486] on div "14:00" at bounding box center [419, 490] width 39 height 8
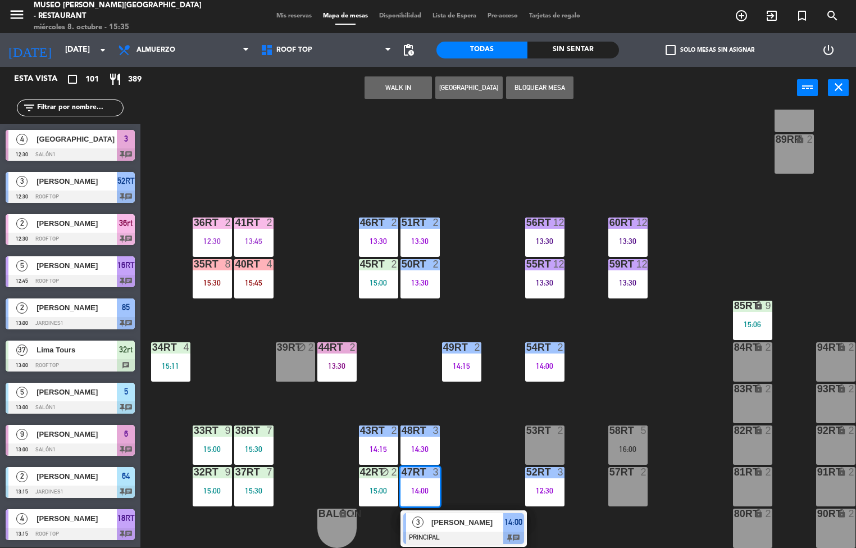
click at [466, 522] on span "[PERSON_NAME]" at bounding box center [467, 522] width 72 height 12
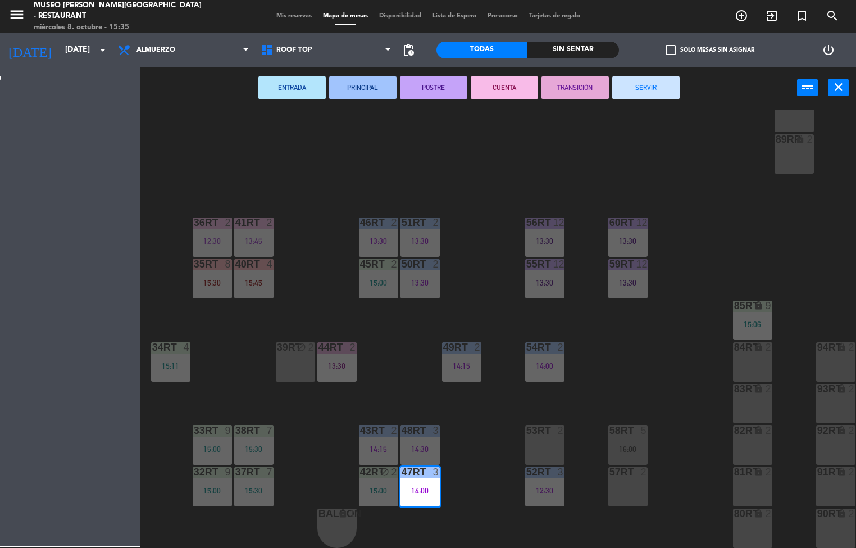
scroll to position [1, 0]
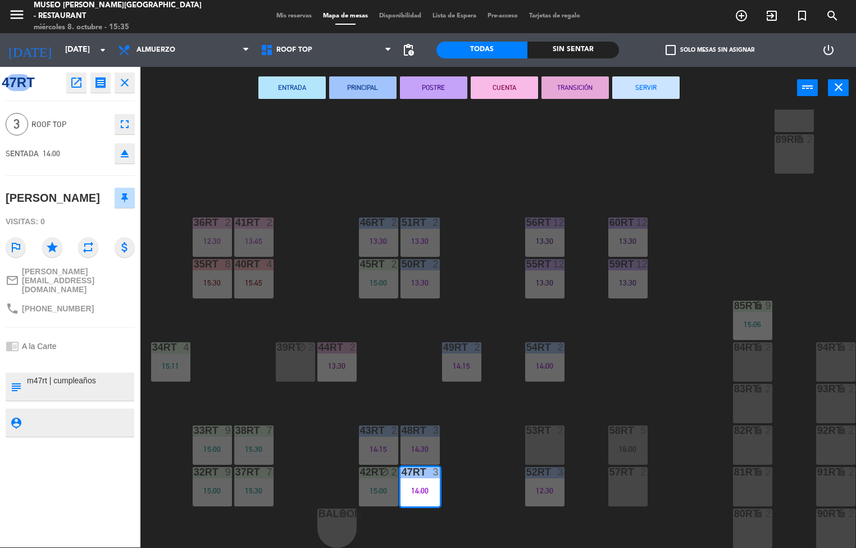
click at [101, 375] on textarea at bounding box center [79, 387] width 107 height 24
click at [492, 420] on div "18RT 4 13:15 | 16:15 16RT 5 12:45 | 15:30 28RT 2 14:45 80RR lock 2 27RT 5 13:15…" at bounding box center [502, 329] width 707 height 438
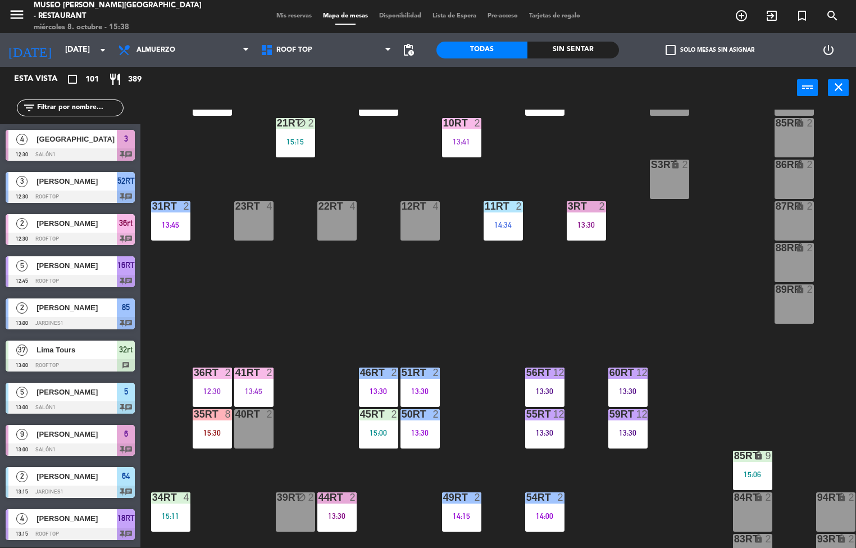
scroll to position [416, 0]
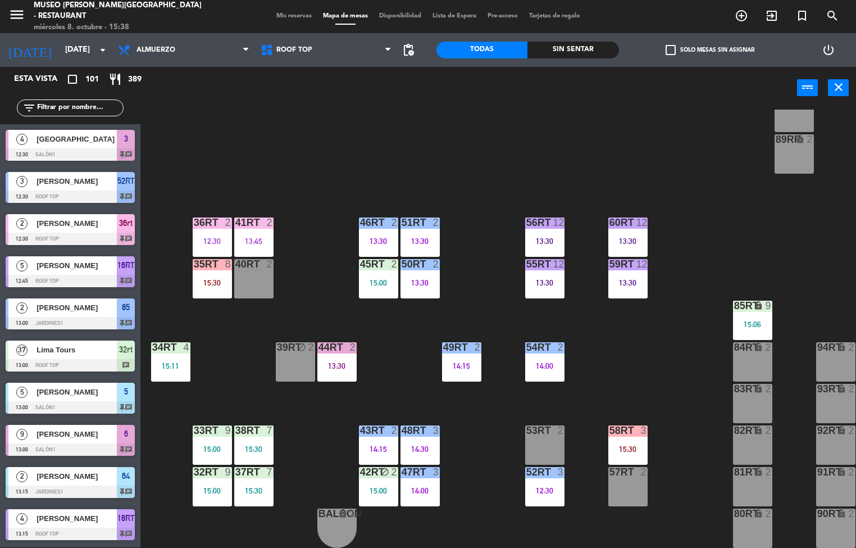
click at [215, 270] on div "35rt 8 15:30" at bounding box center [212, 278] width 39 height 39
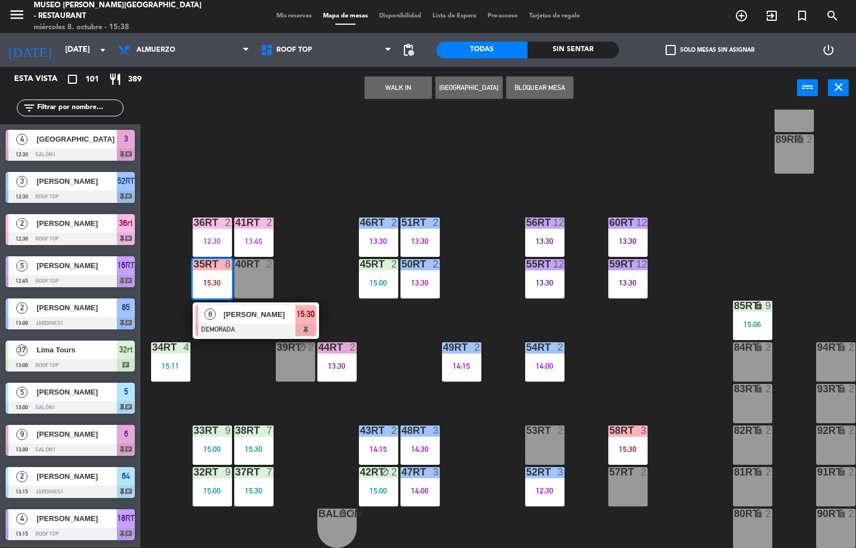
click at [540, 435] on div "53RT 2" at bounding box center [544, 444] width 39 height 39
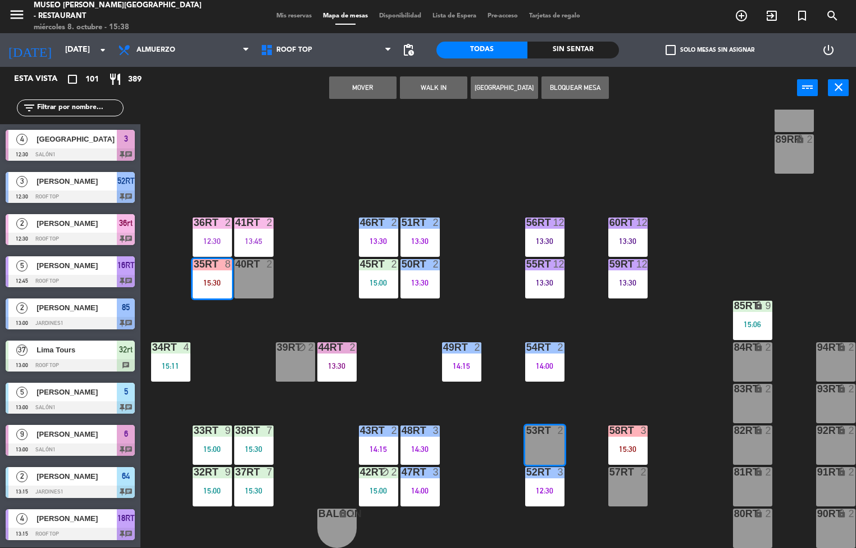
click at [353, 88] on button "Mover" at bounding box center [362, 87] width 67 height 22
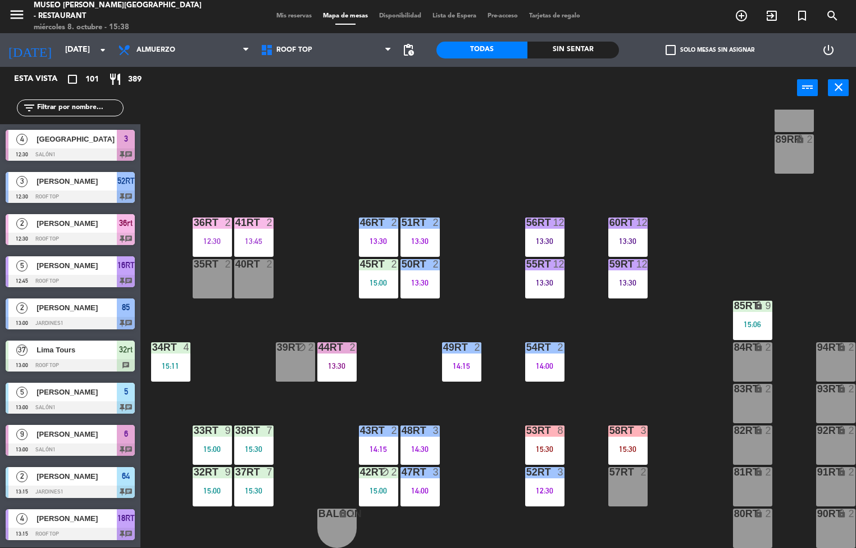
click at [546, 486] on div "12:30" at bounding box center [544, 490] width 39 height 8
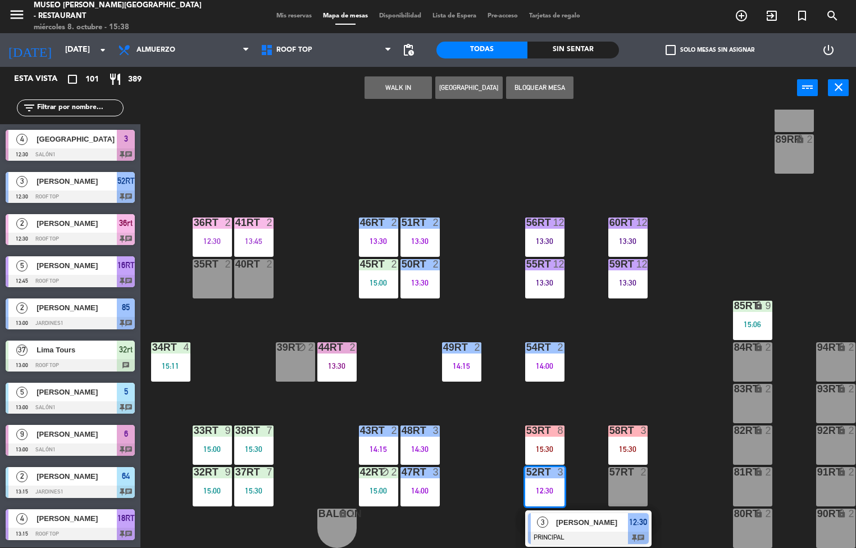
click at [561, 516] on span "[PERSON_NAME]" at bounding box center [592, 522] width 72 height 12
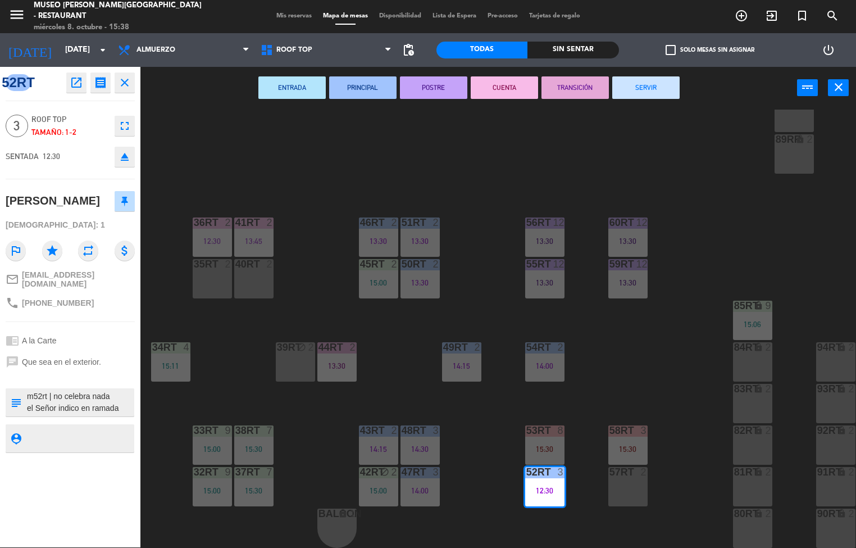
click at [646, 86] on button "SERVIR" at bounding box center [645, 87] width 67 height 22
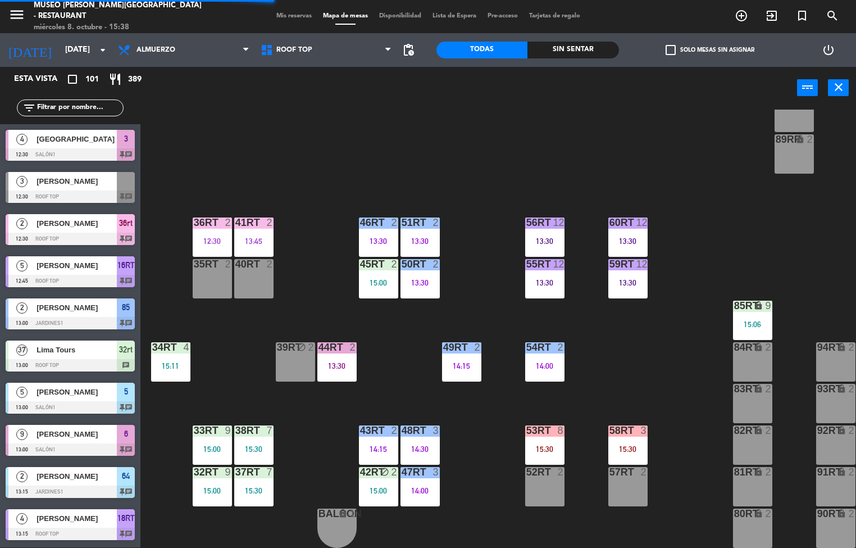
click at [553, 425] on div at bounding box center [544, 430] width 19 height 10
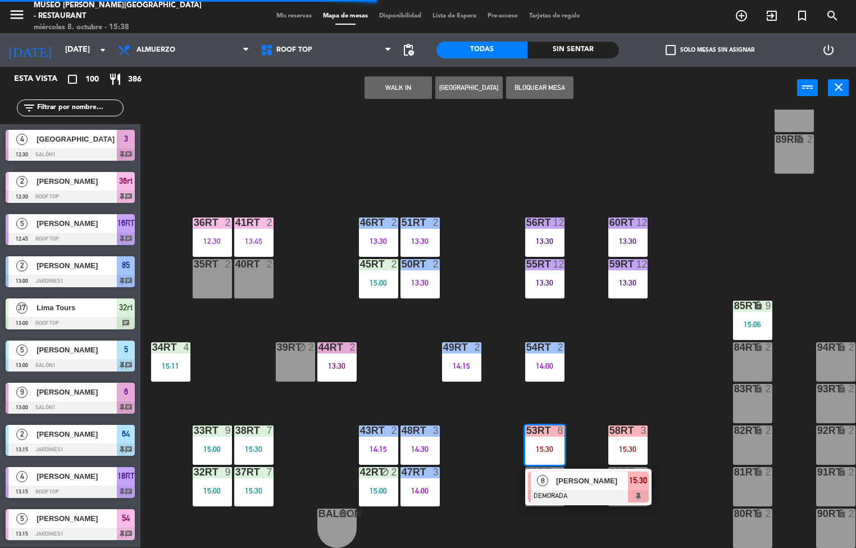
click at [560, 479] on span "[PERSON_NAME]" at bounding box center [592, 481] width 72 height 12
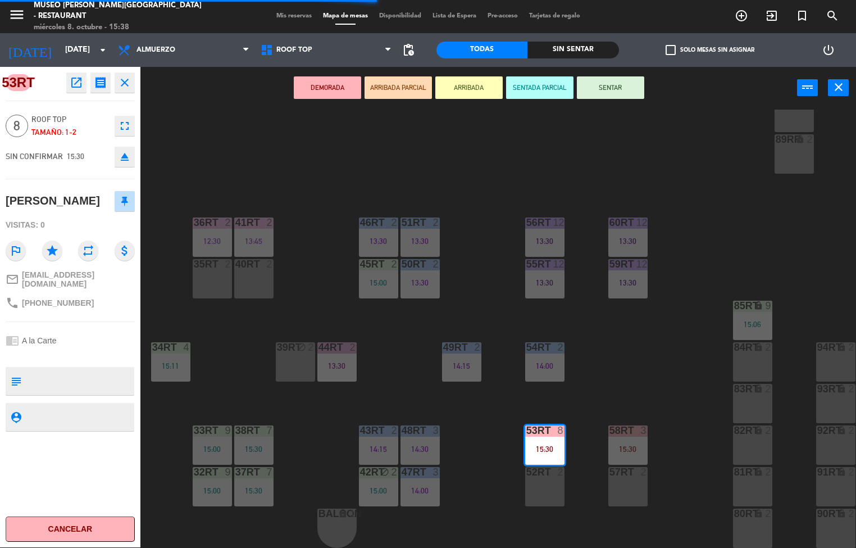
click at [544, 487] on div "52RT 2" at bounding box center [544, 486] width 39 height 39
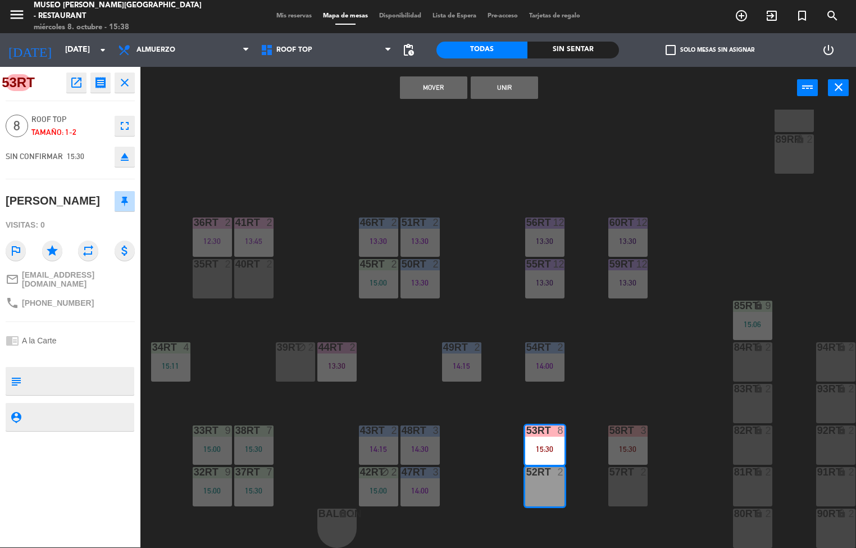
click at [505, 89] on button "Unir" at bounding box center [504, 87] width 67 height 22
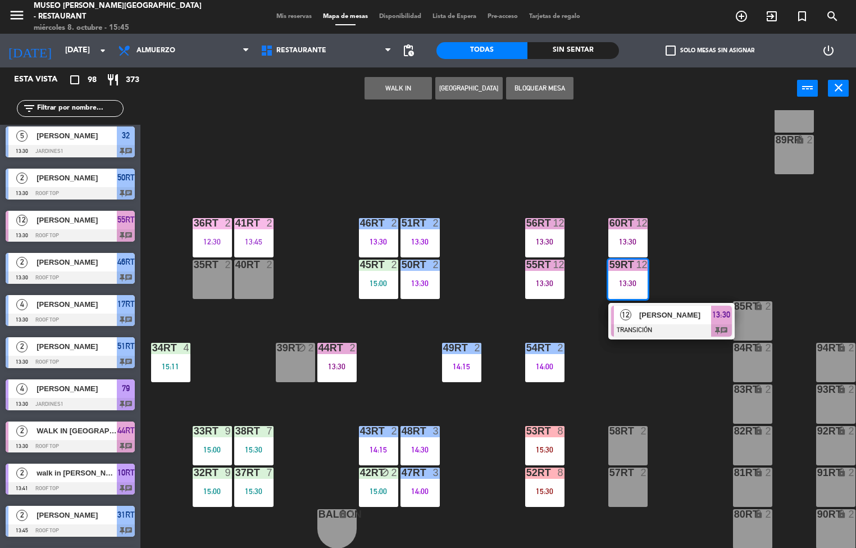
scroll to position [407, 0]
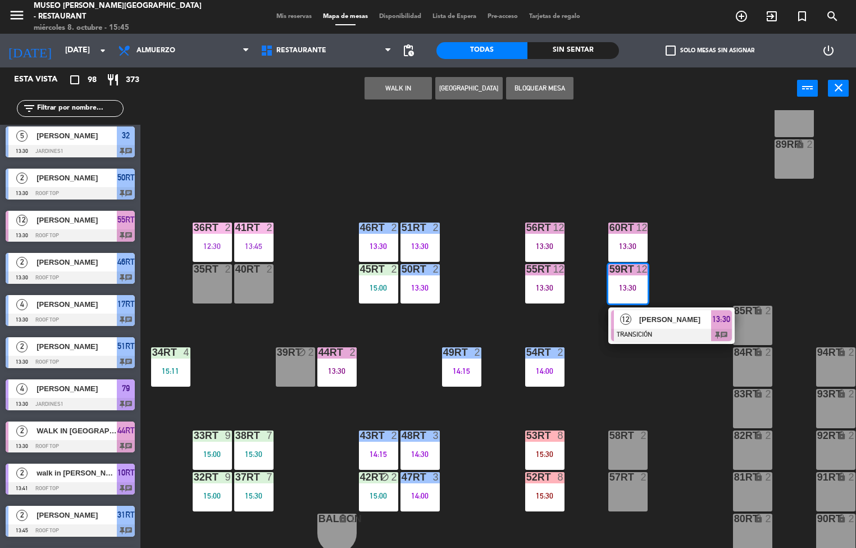
click at [655, 318] on span "[PERSON_NAME]" at bounding box center [675, 319] width 72 height 12
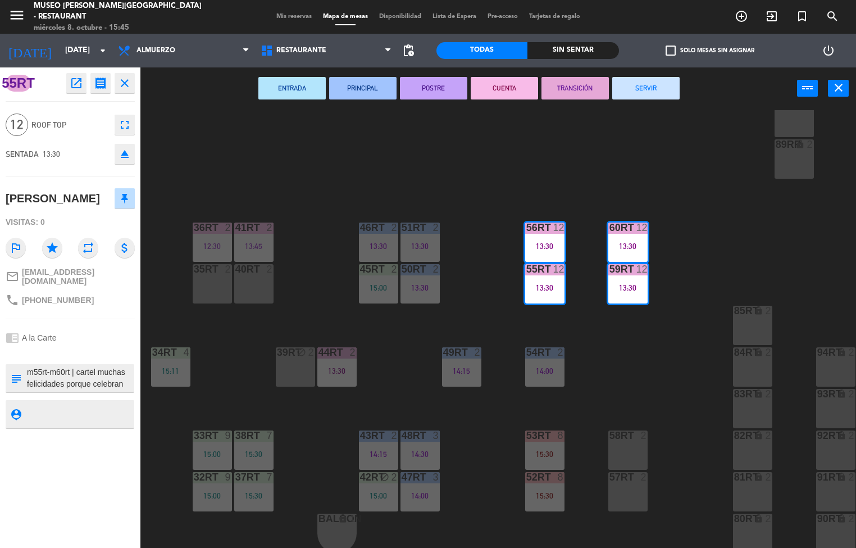
click at [646, 86] on button "SERVIR" at bounding box center [645, 88] width 67 height 22
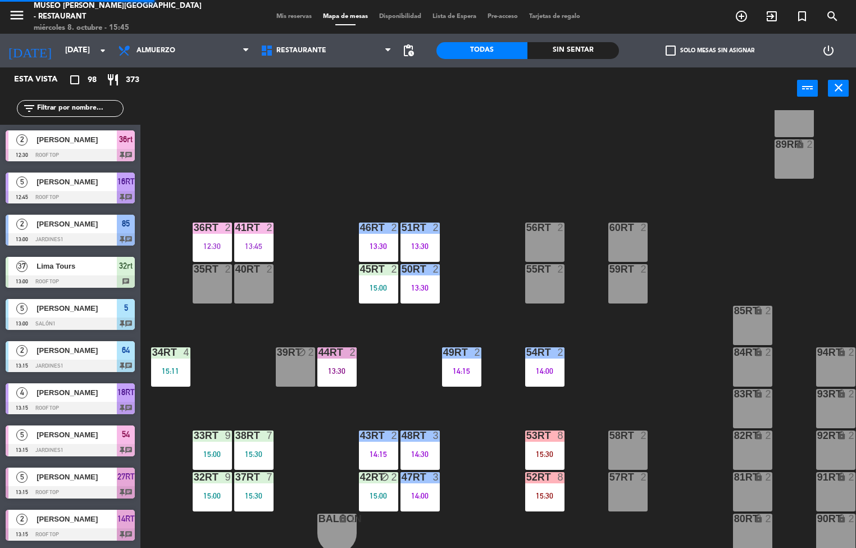
scroll to position [1, 0]
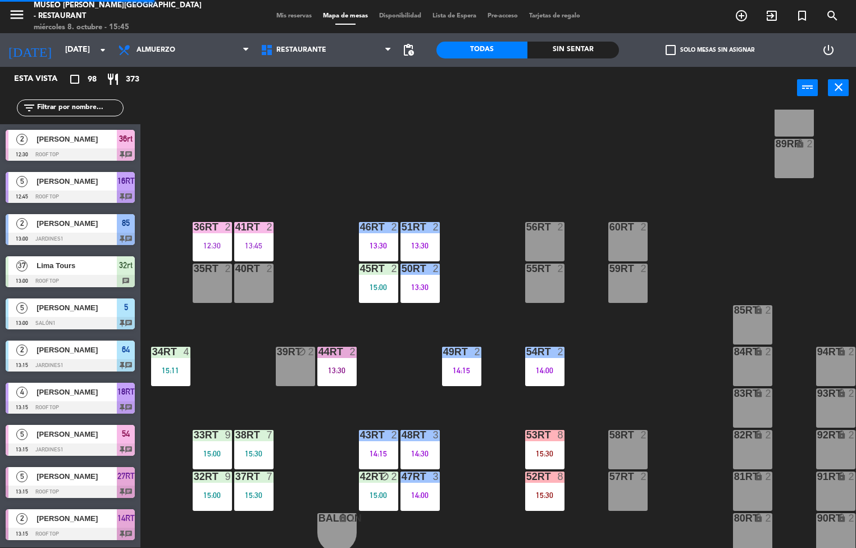
click at [236, 228] on div "41RT" at bounding box center [235, 227] width 1 height 10
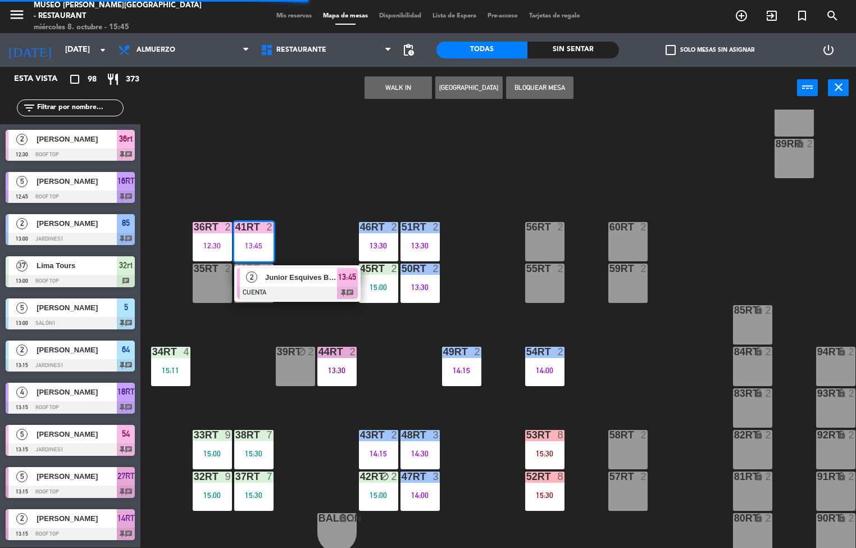
click at [280, 287] on div at bounding box center [297, 292] width 121 height 12
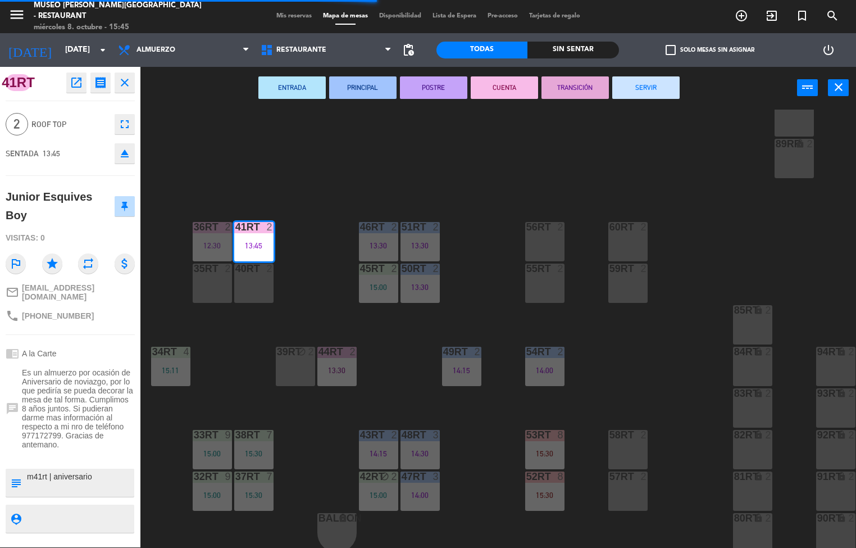
click at [647, 88] on button "SERVIR" at bounding box center [645, 87] width 67 height 22
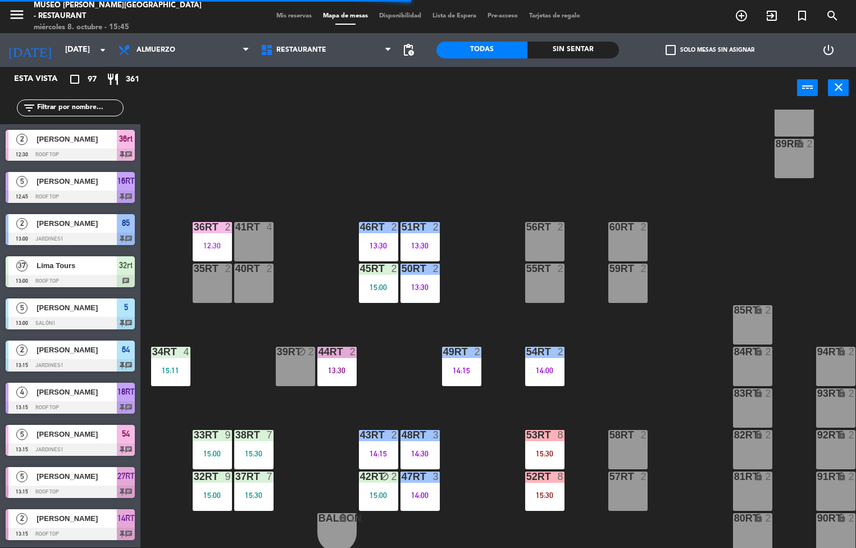
click at [218, 243] on div "12:30" at bounding box center [212, 246] width 39 height 8
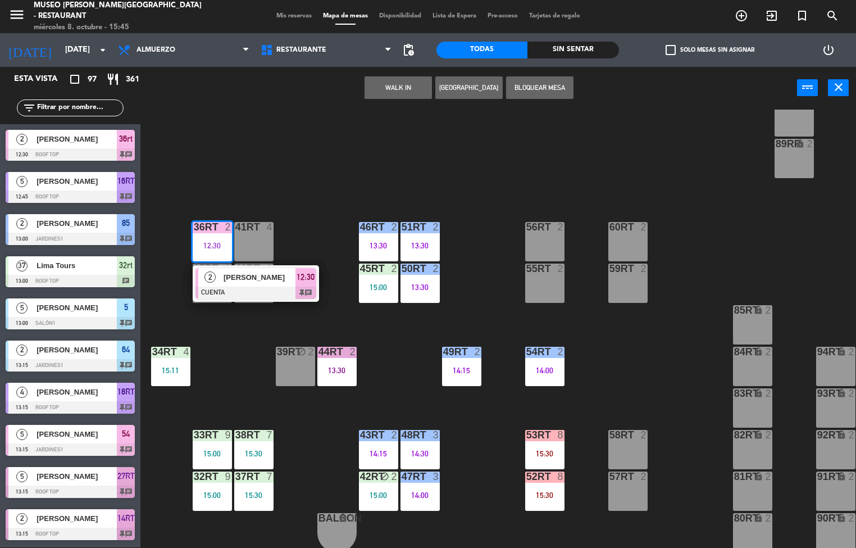
click at [253, 289] on div at bounding box center [255, 292] width 121 height 12
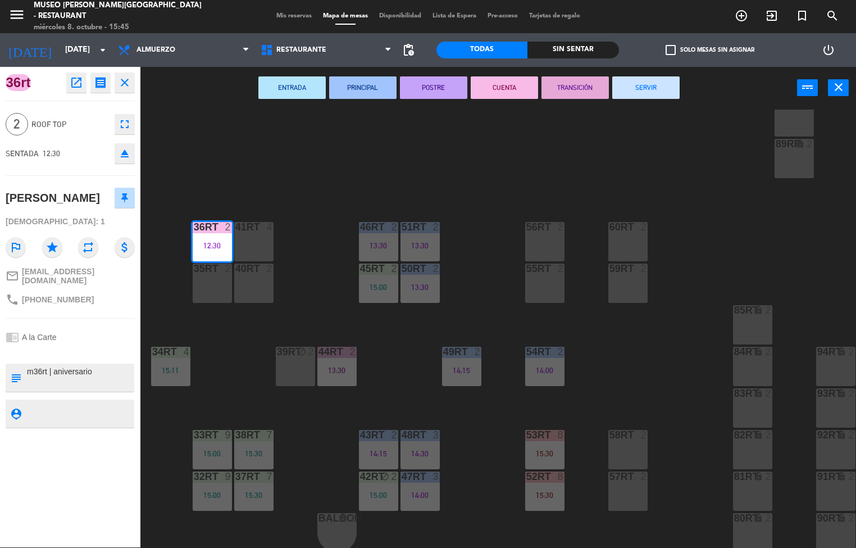
click at [656, 85] on button "SERVIR" at bounding box center [645, 87] width 67 height 22
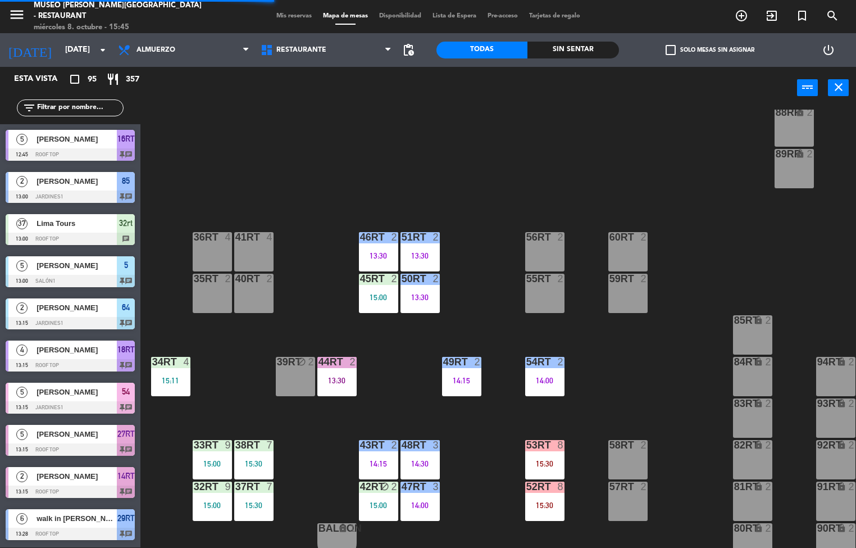
scroll to position [416, 0]
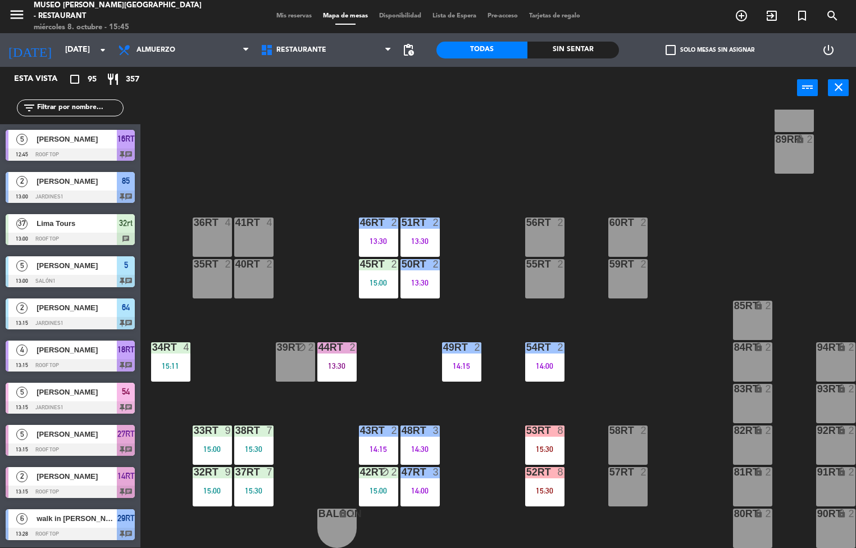
click at [339, 370] on div "44RT 2 13:30" at bounding box center [336, 361] width 39 height 39
click at [718, 191] on div "18RT 4 13:15 | 16:15 16RT 5 12:45 | 15:30 28RT 2 14:45 80RR lock 2 27RT 5 13:15…" at bounding box center [502, 329] width 707 height 438
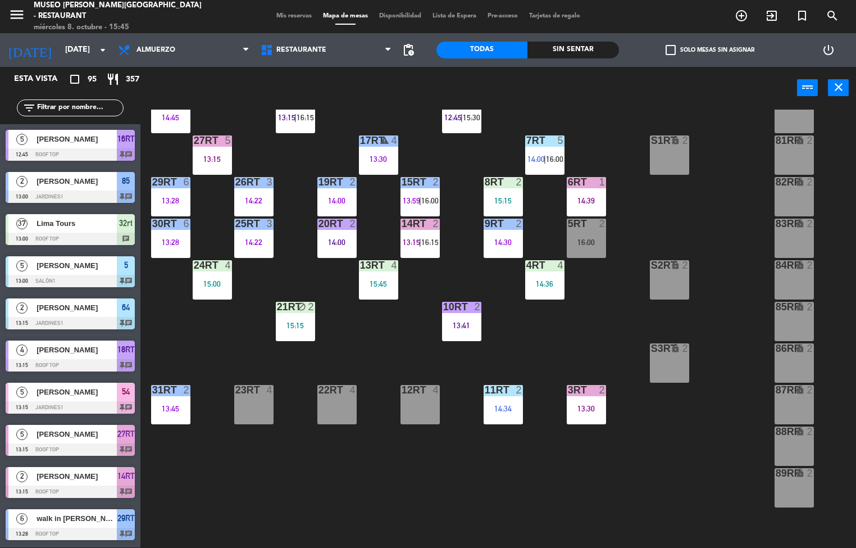
scroll to position [80, 0]
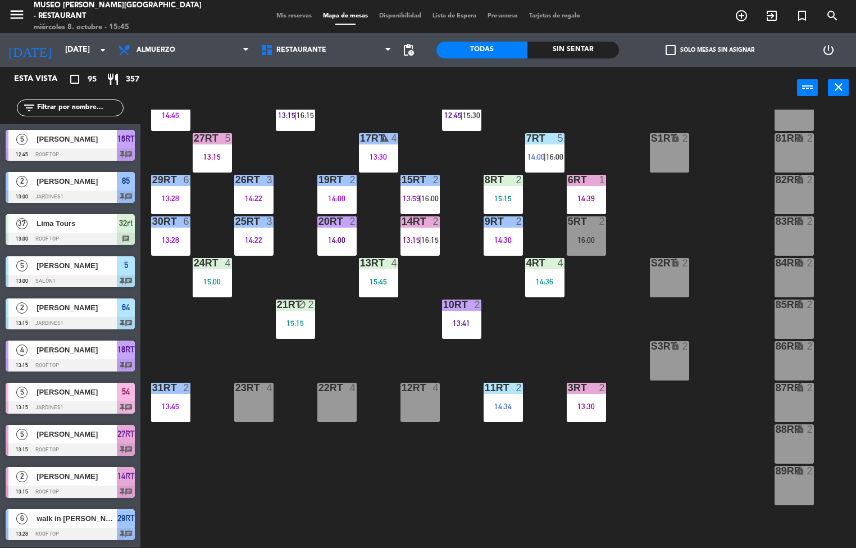
click at [430, 220] on div "2" at bounding box center [438, 221] width 19 height 10
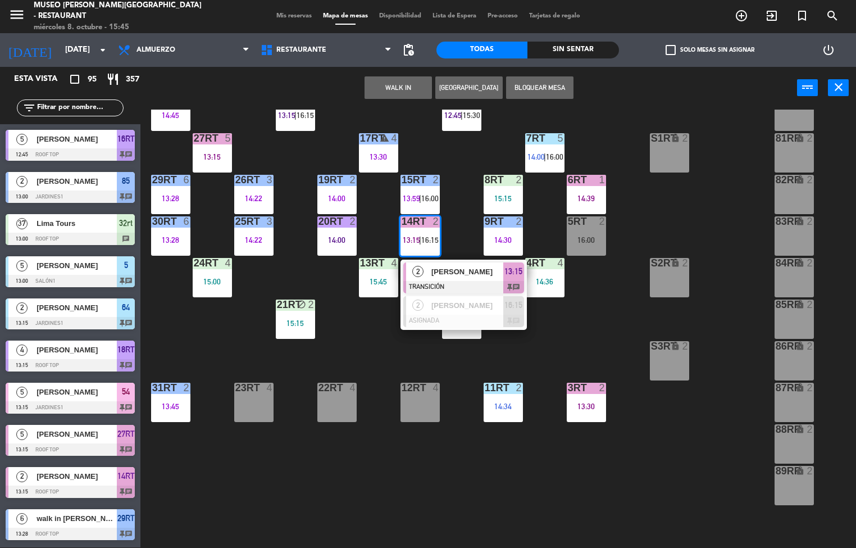
click at [442, 273] on span "[PERSON_NAME]" at bounding box center [467, 272] width 72 height 12
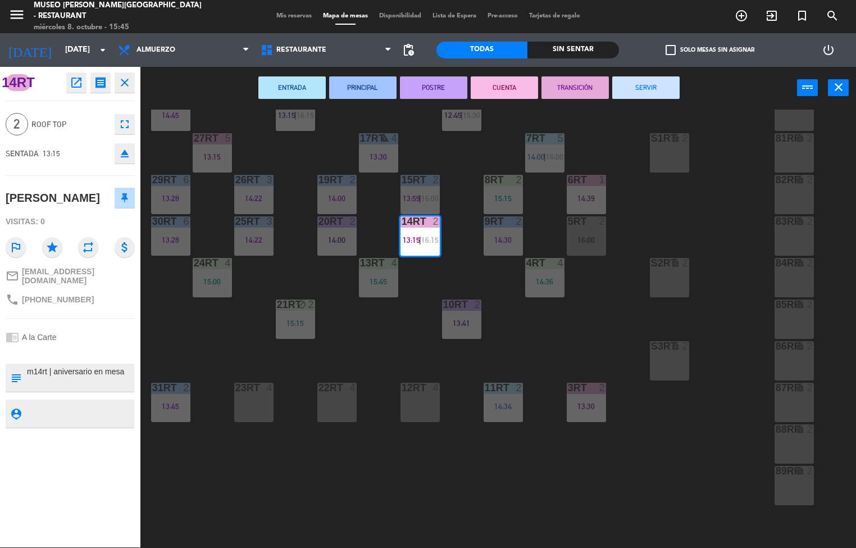
click at [635, 93] on button "SERVIR" at bounding box center [645, 87] width 67 height 22
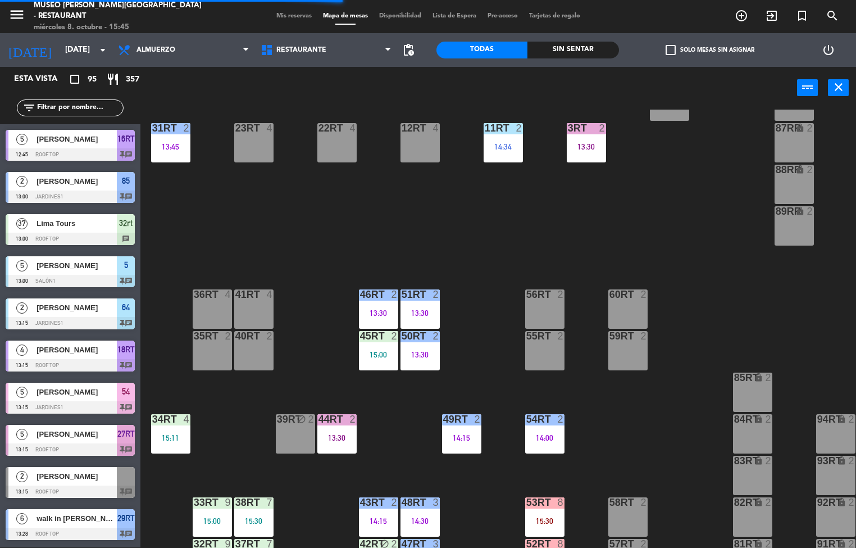
scroll to position [393, 0]
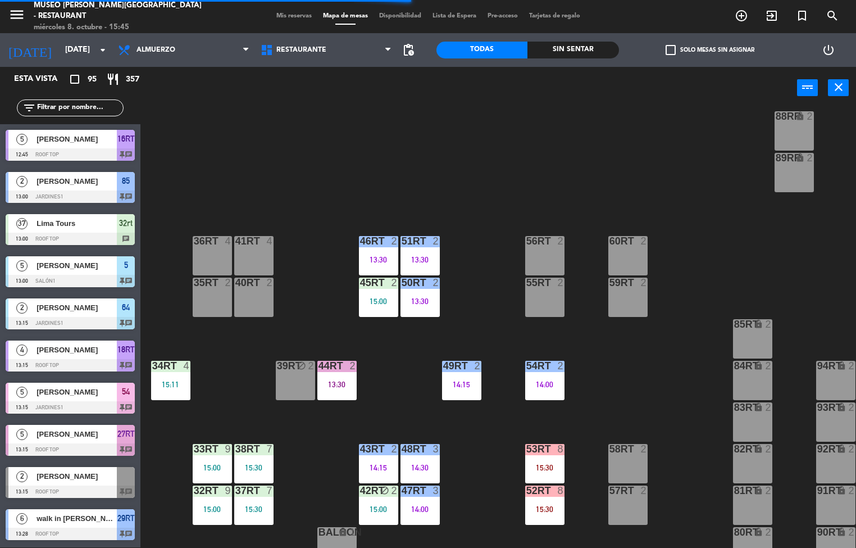
click at [371, 244] on div at bounding box center [378, 241] width 19 height 10
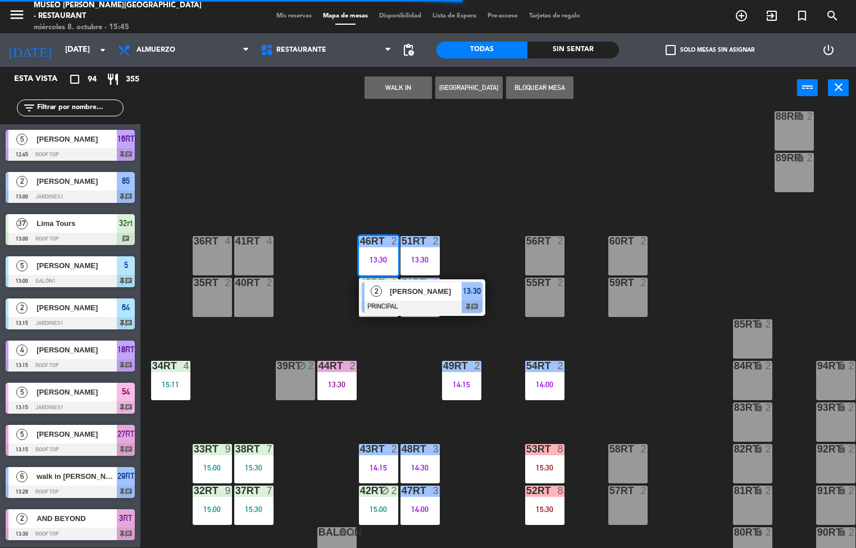
click at [403, 286] on span "[PERSON_NAME]" at bounding box center [426, 291] width 72 height 12
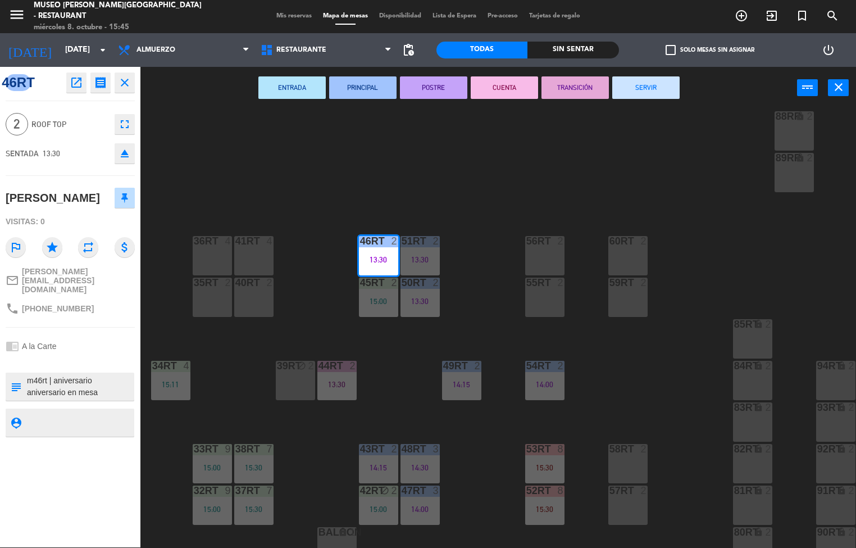
click at [578, 84] on button "TRANSICIÓN" at bounding box center [574, 87] width 67 height 22
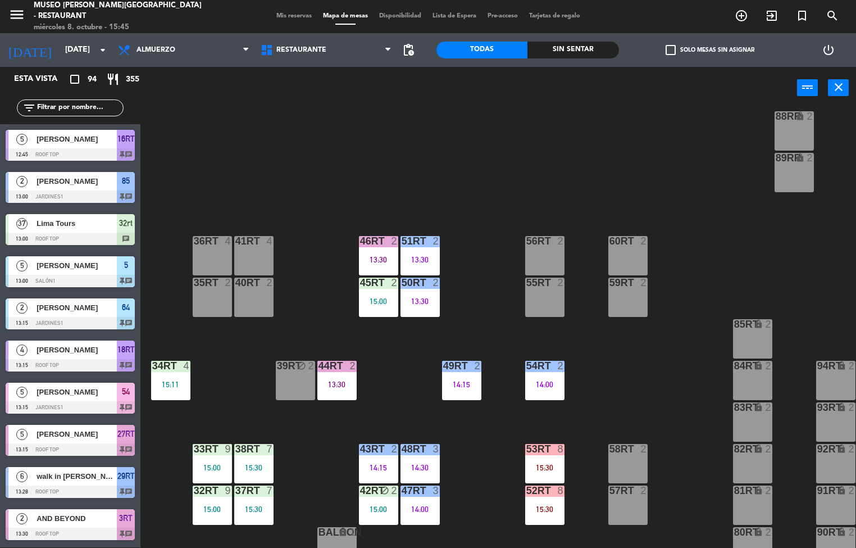
scroll to position [1, 0]
click at [367, 297] on div "15:00" at bounding box center [378, 301] width 39 height 8
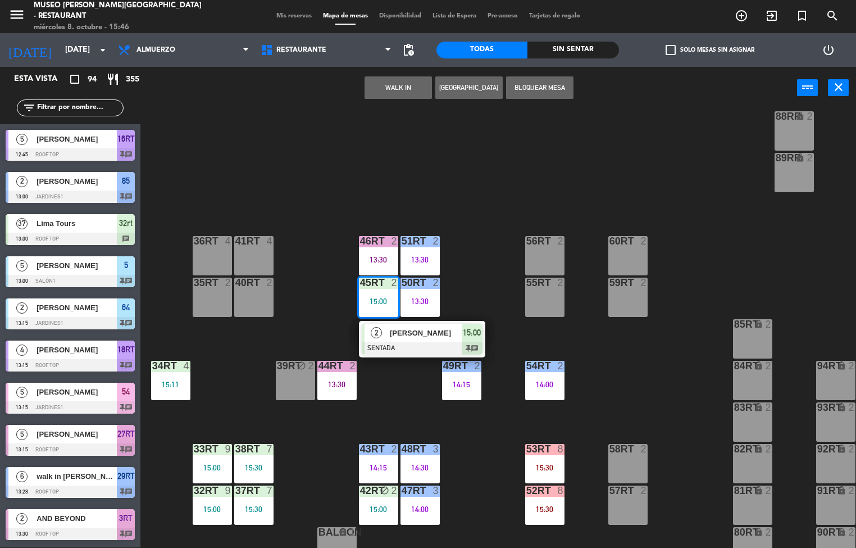
click at [438, 332] on span "[PERSON_NAME]" at bounding box center [426, 333] width 72 height 12
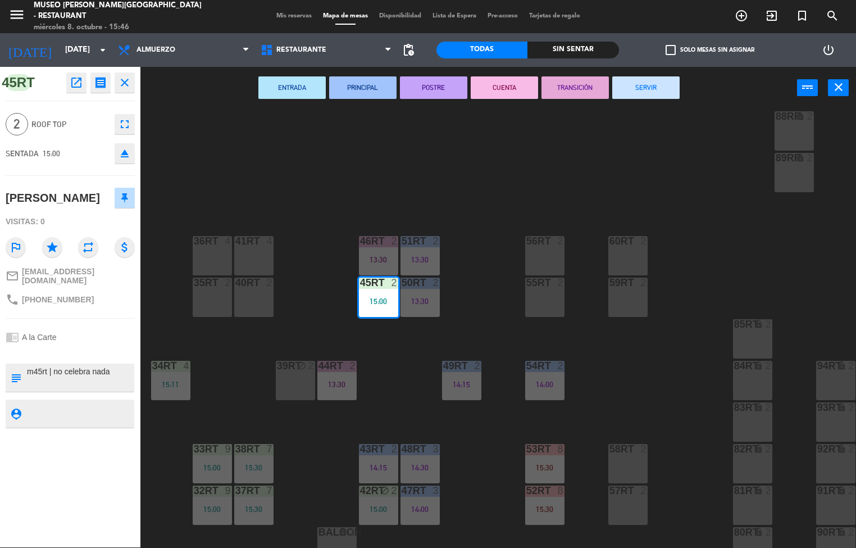
click at [775, 256] on div "18RT 4 13:15 | 16:15 16RT 5 12:45 | 15:30 28RT 2 14:45 80RR lock 2 27RT 5 13:15…" at bounding box center [502, 329] width 707 height 438
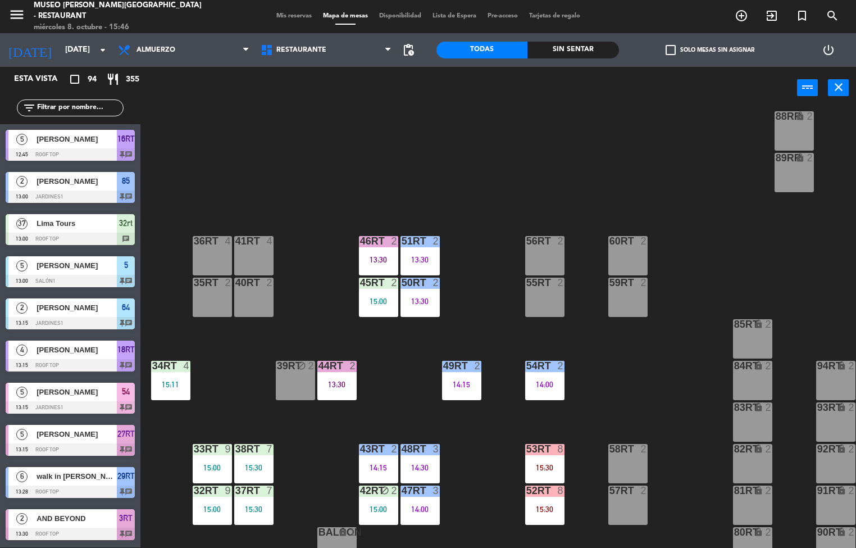
scroll to position [43, 0]
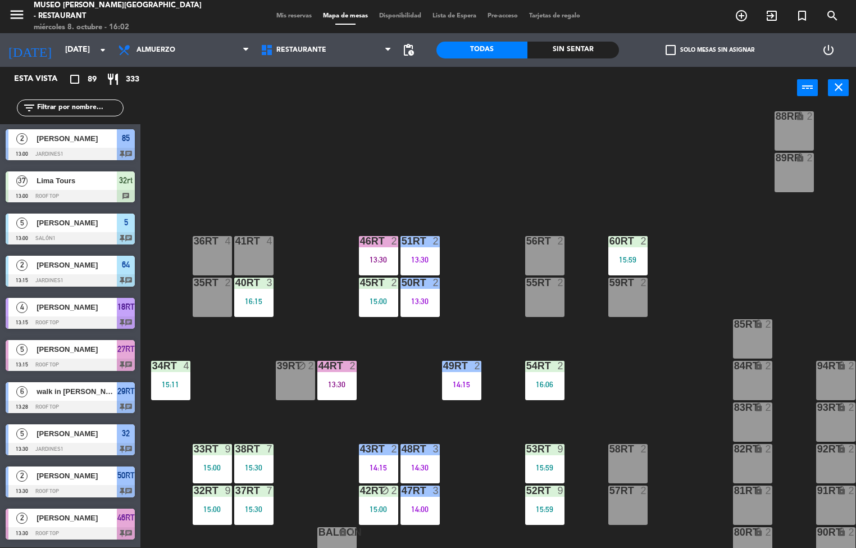
click at [695, 384] on div "18RT 4 13:15 | 16:15 16RT 5 12:45 28RT 2 14:45 80RR lock 2 27RT 5 13:15 7RT 5 1…" at bounding box center [502, 329] width 707 height 438
click at [248, 297] on div "16:15" at bounding box center [253, 301] width 39 height 8
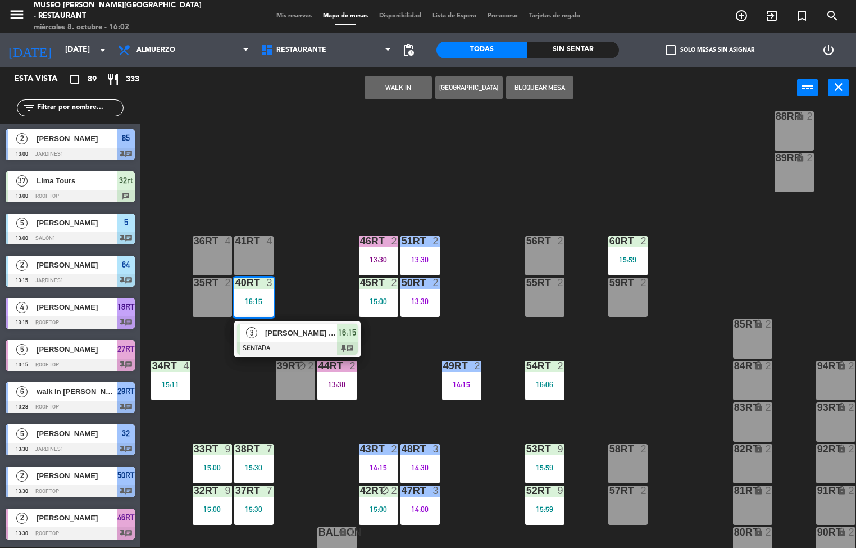
click at [305, 332] on span "[PERSON_NAME] [PERSON_NAME]" at bounding box center [301, 333] width 72 height 12
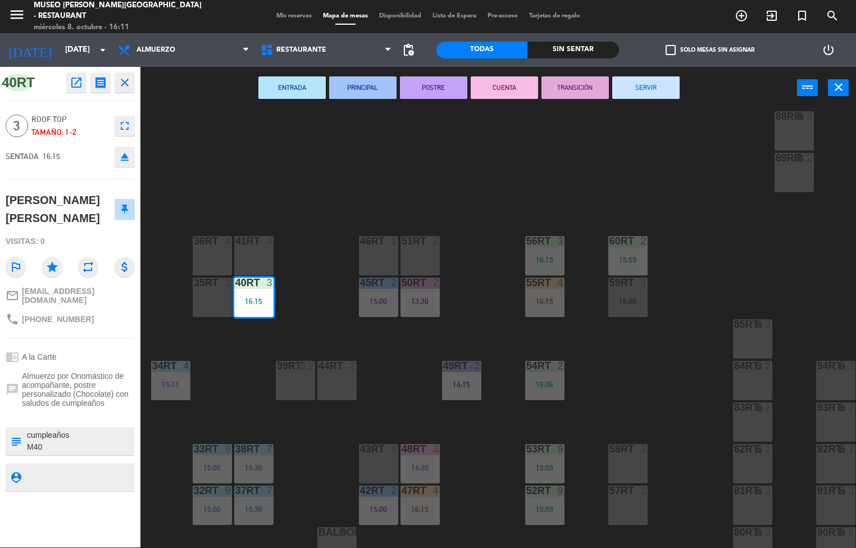
click at [681, 370] on div "18RT 4 13:15 16RT 5 12:45 28RT 2 14:45 80RR lock 5 16:15 27RT 5 7RT 5 14:00 S1R…" at bounding box center [502, 329] width 707 height 438
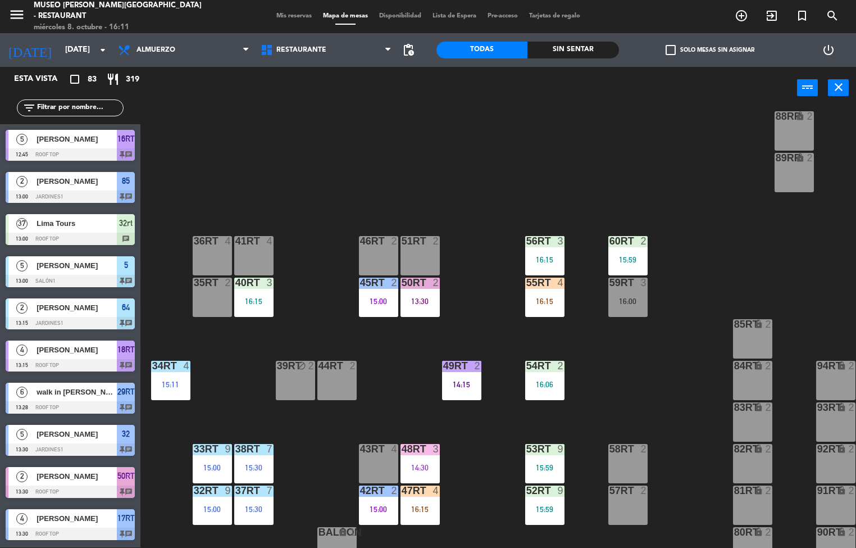
scroll to position [849, 0]
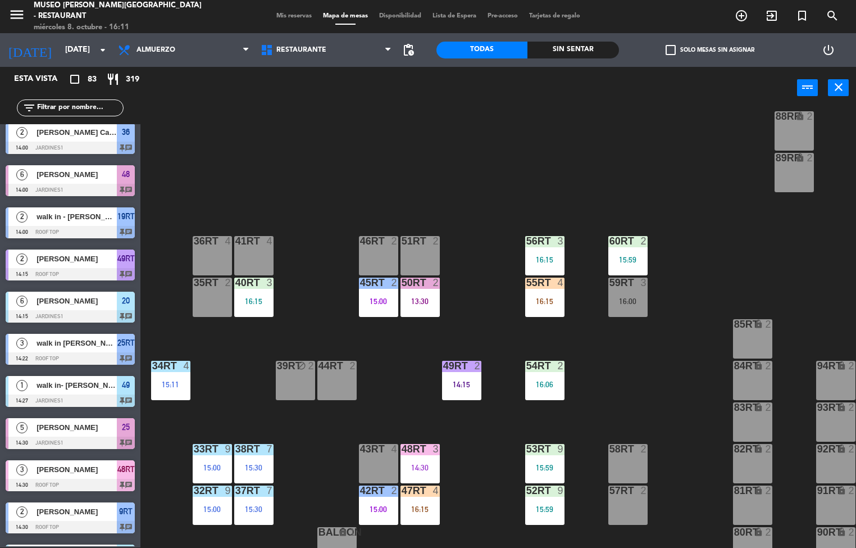
click at [372, 506] on div "15:00" at bounding box center [378, 509] width 39 height 8
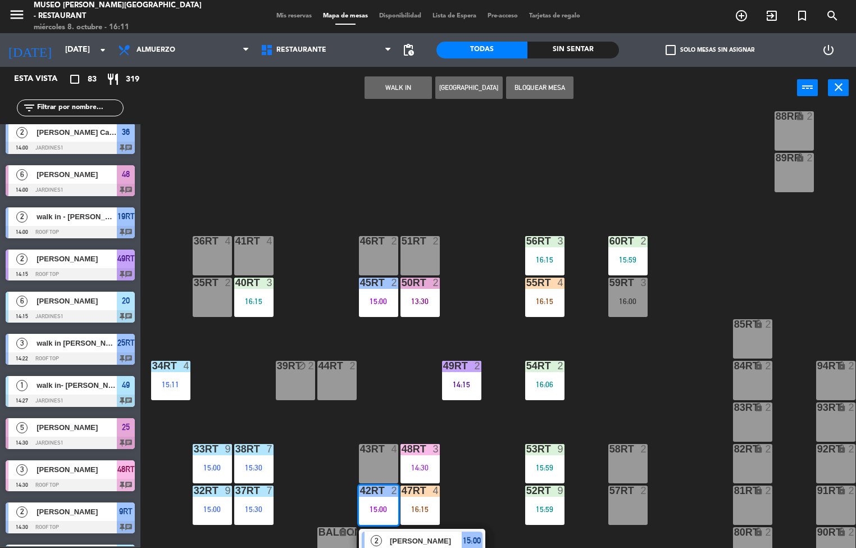
click at [464, 534] on span "15:00" at bounding box center [472, 540] width 18 height 13
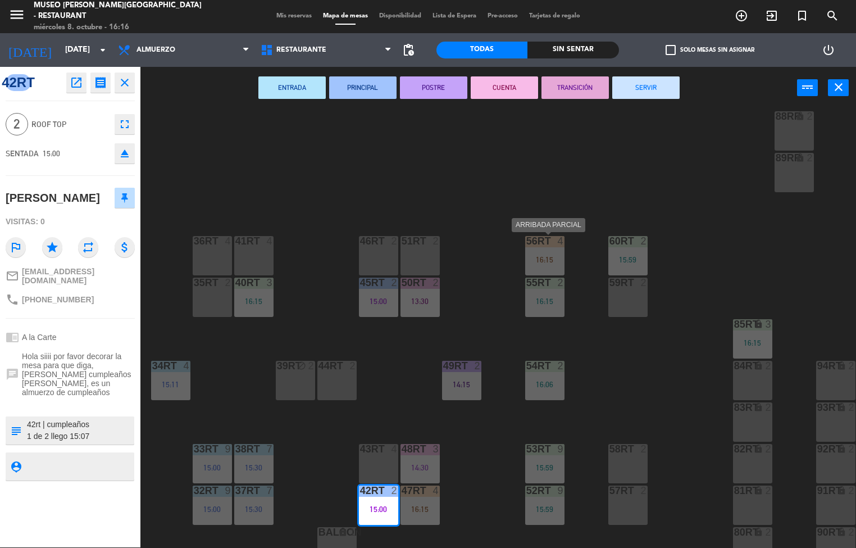
click at [705, 335] on div "18RT 4 13:15 16RT 5 16:15 28RT 2 14:45 80RR lock 2 16:00 27RT 5 7RT 5 14:00 S1R…" at bounding box center [502, 329] width 707 height 438
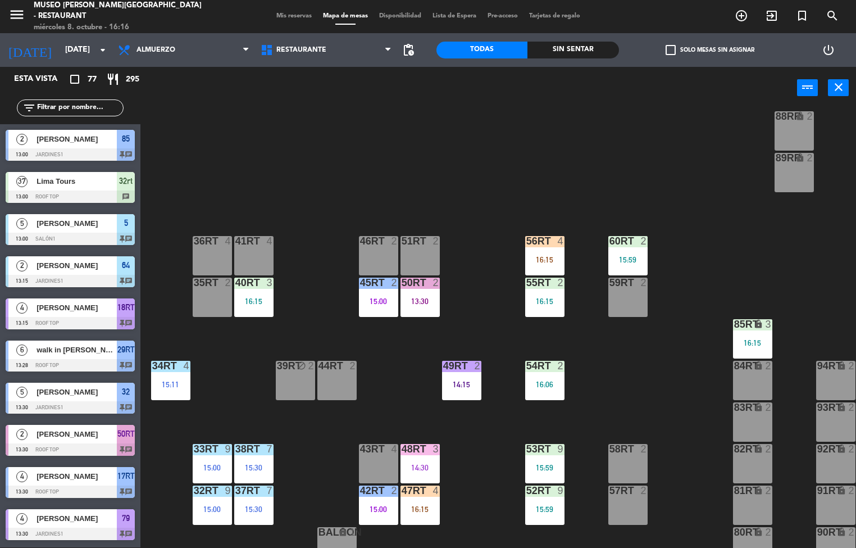
scroll to position [1, 0]
click at [380, 299] on div "15:00" at bounding box center [378, 301] width 39 height 8
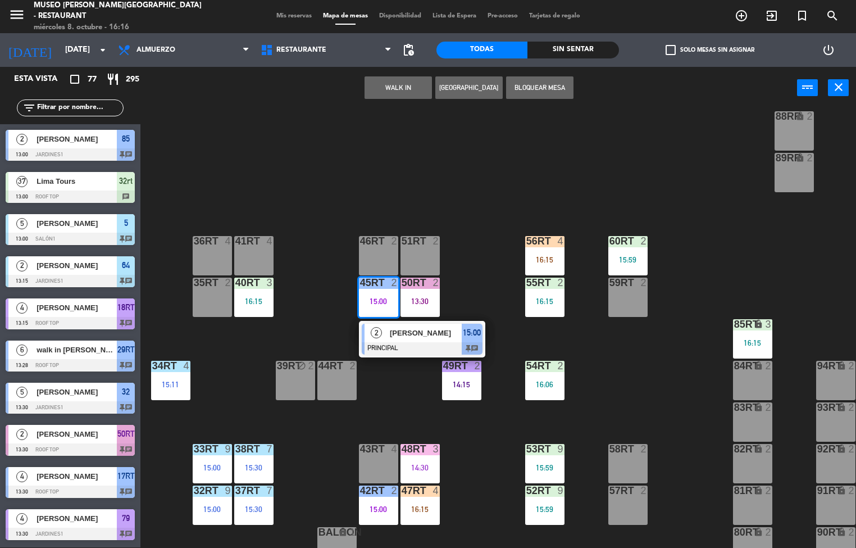
click at [431, 334] on span "[PERSON_NAME]" at bounding box center [426, 333] width 72 height 12
